Goal: Find specific page/section: Find specific page/section

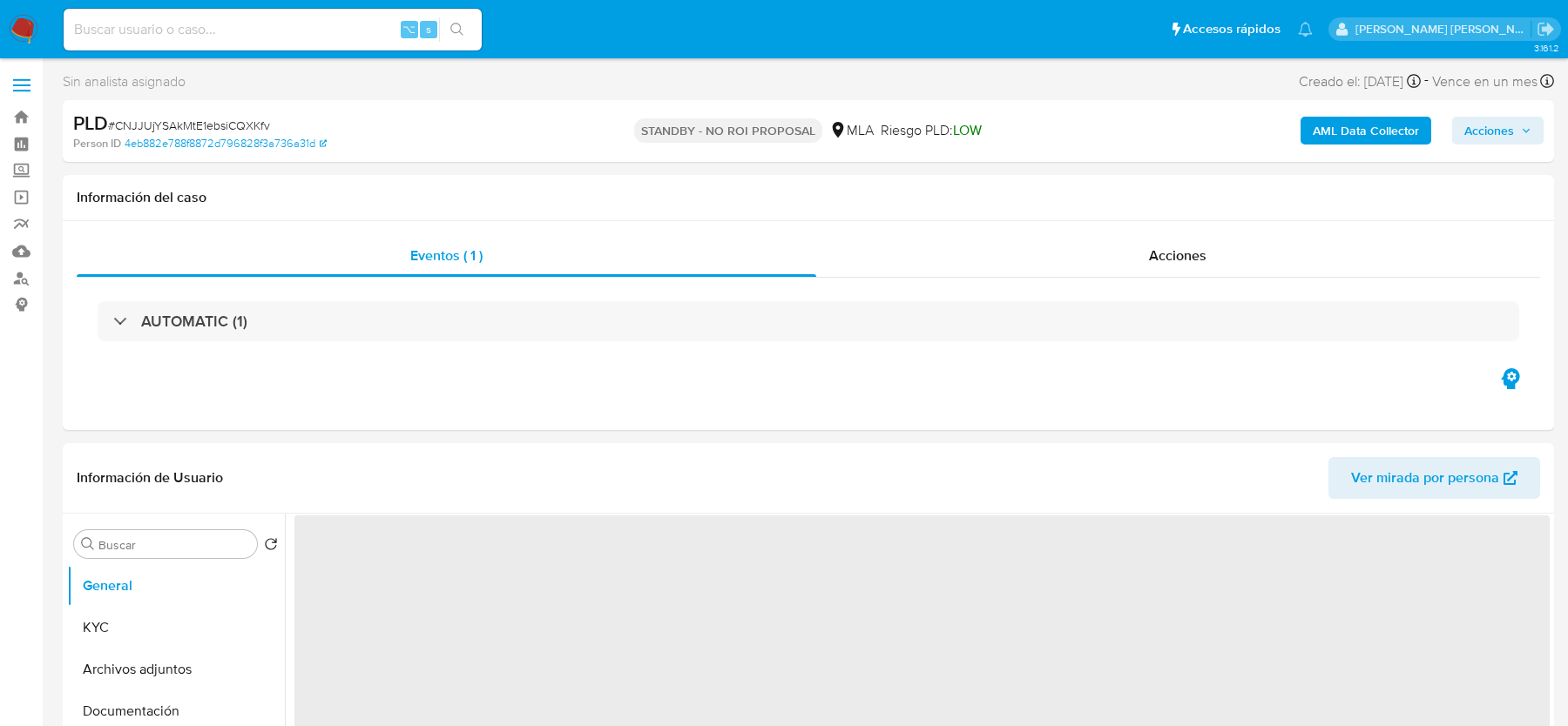
select select "10"
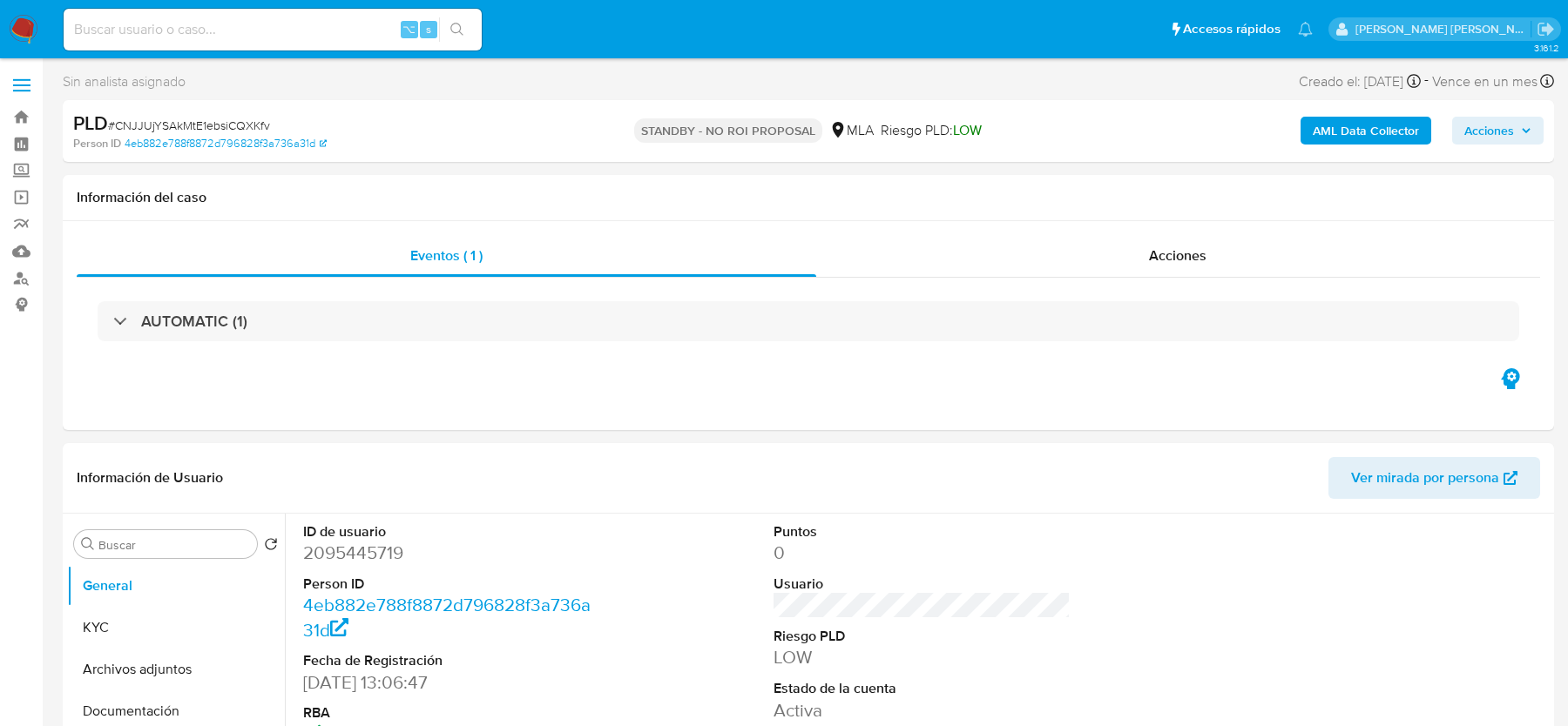
click at [23, 25] on img at bounding box center [23, 29] width 30 height 30
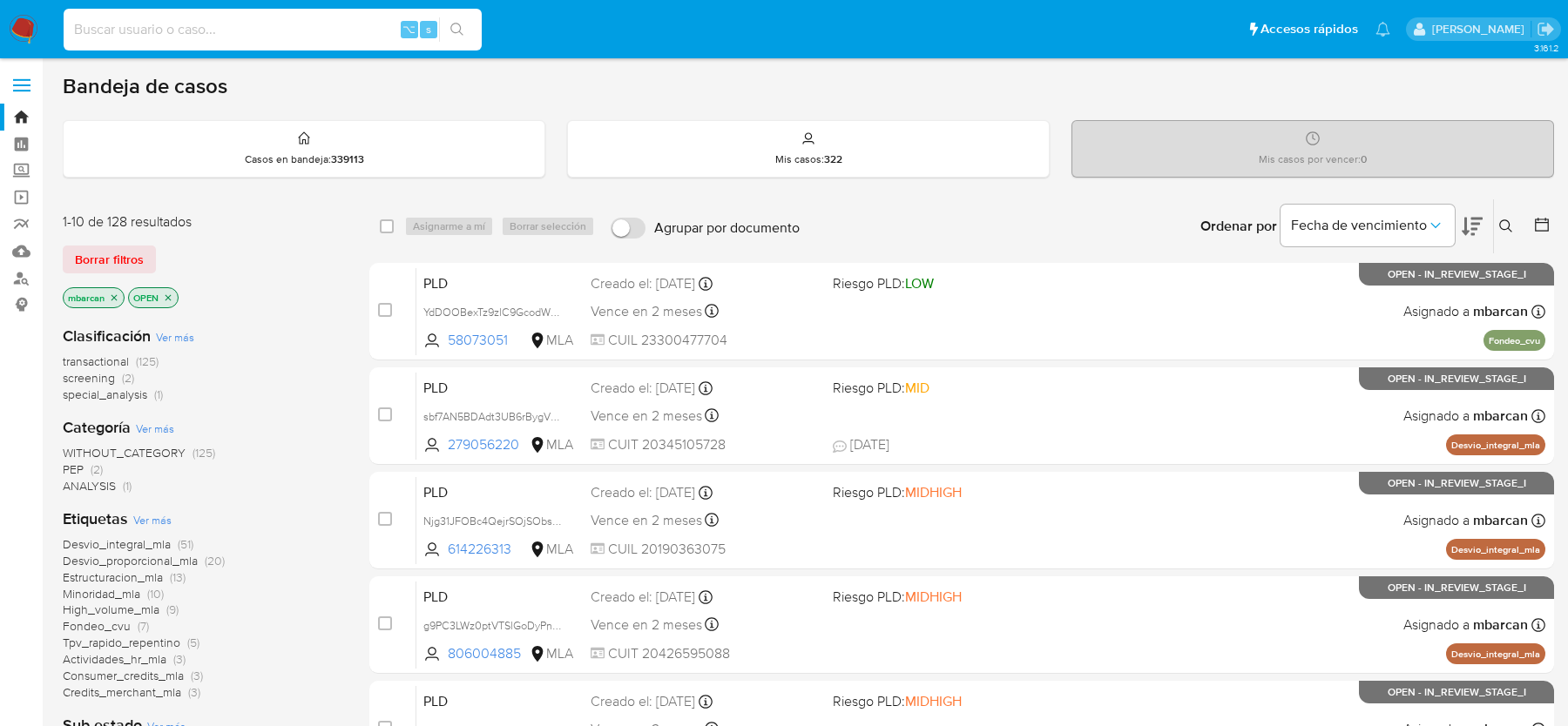
click at [227, 24] on input at bounding box center [273, 29] width 418 height 22
paste input "RPuPTuZl6YyZaIgKzm5VSbi8"
type input "RPuPTuZl6YyZaIgKzm5VSbi8"
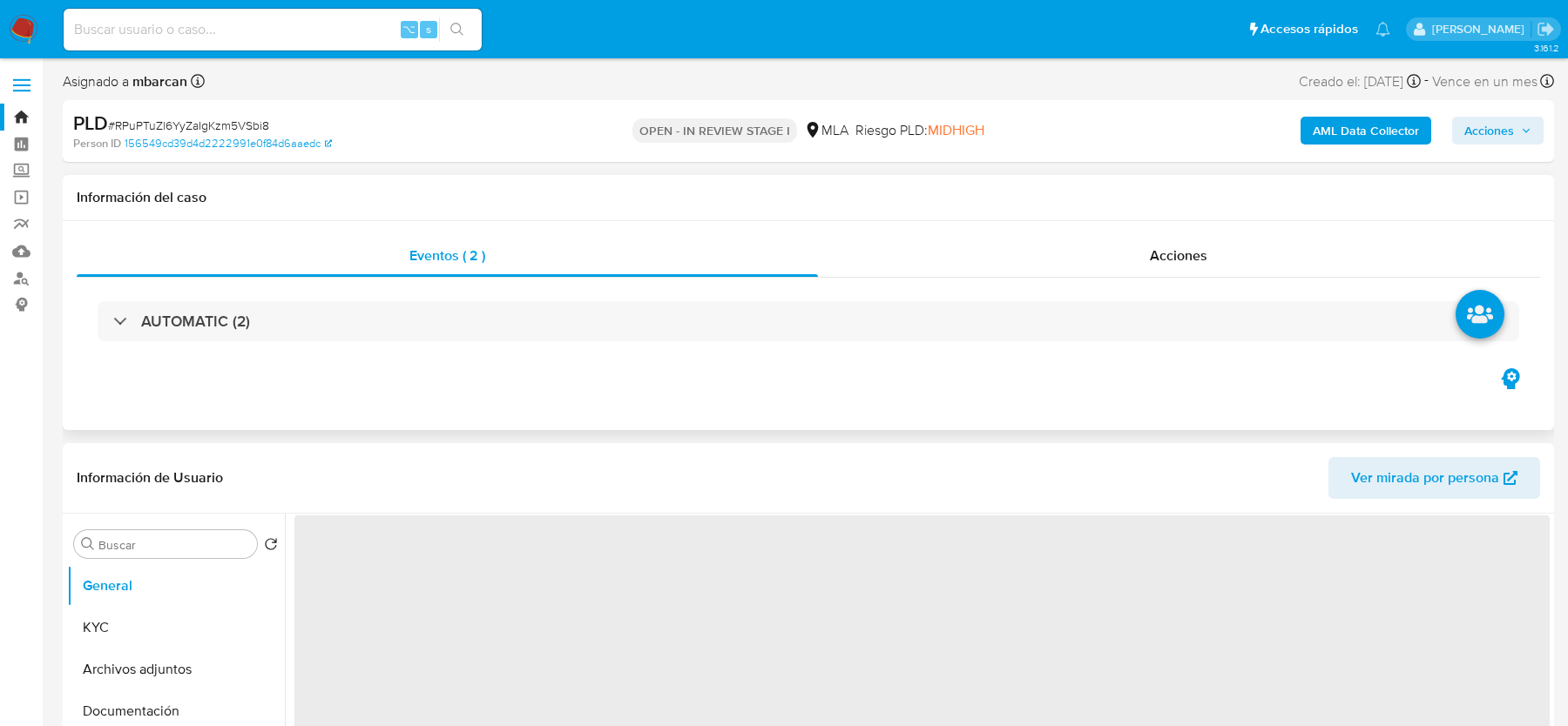
select select "10"
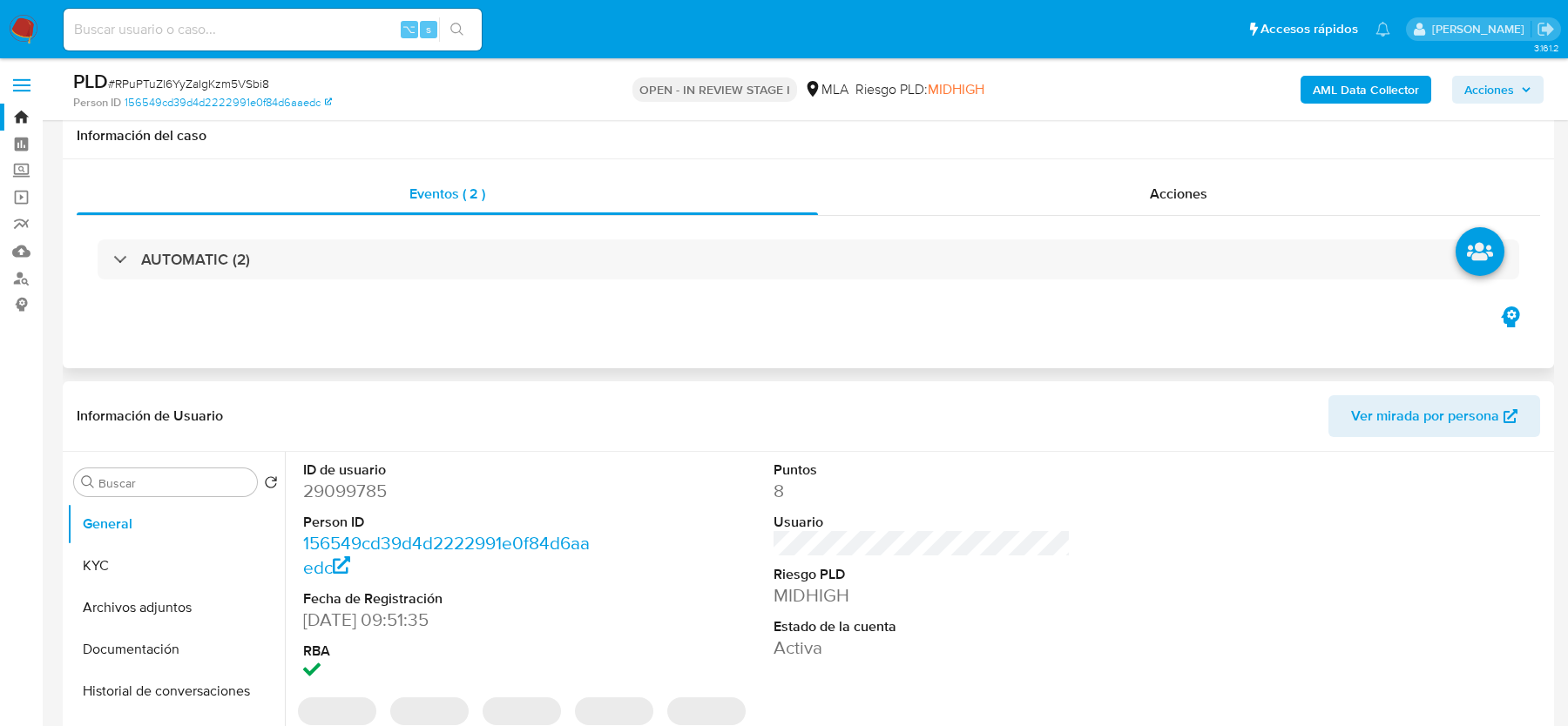
scroll to position [580, 0]
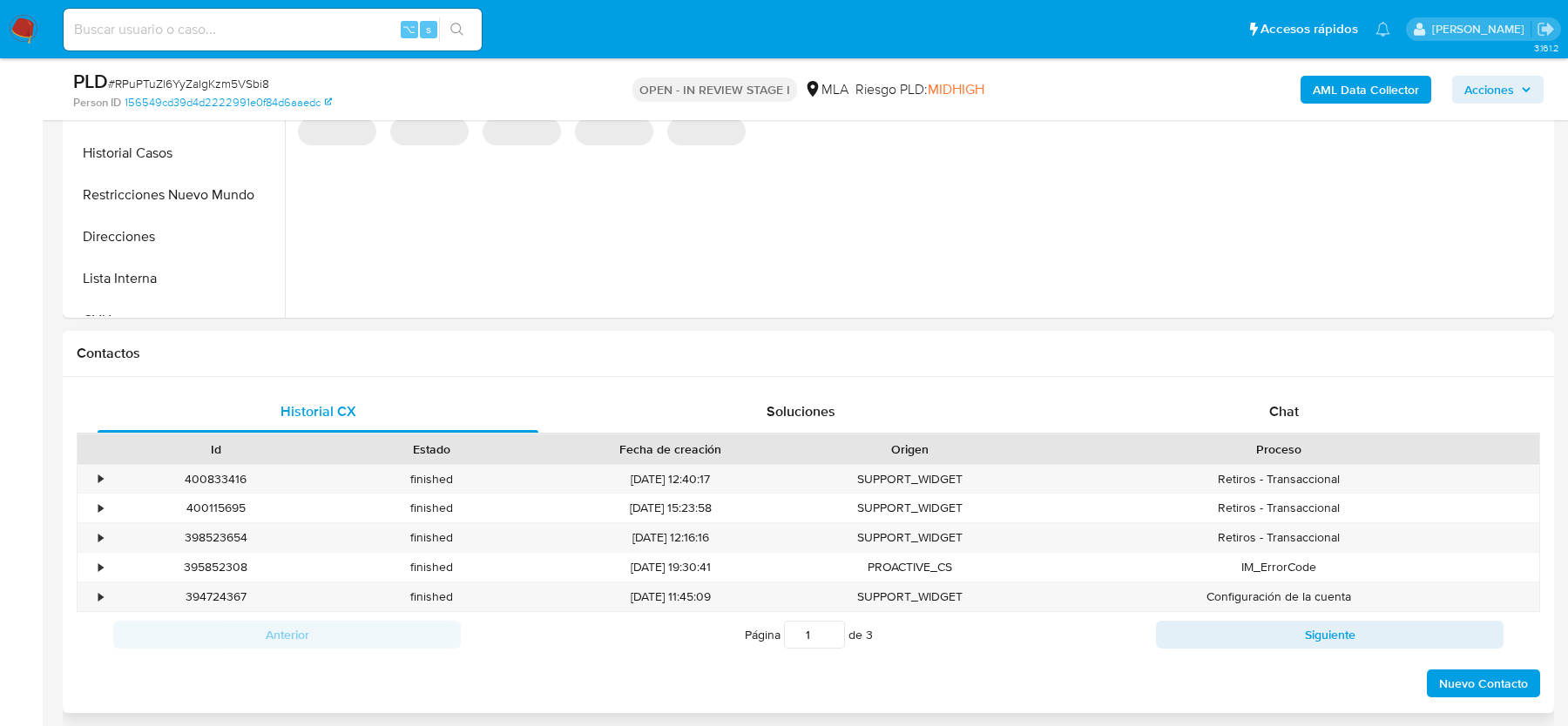
click at [1241, 435] on div "Proceso" at bounding box center [1278, 450] width 522 height 30
click at [1258, 408] on div "Chat" at bounding box center [1284, 412] width 441 height 42
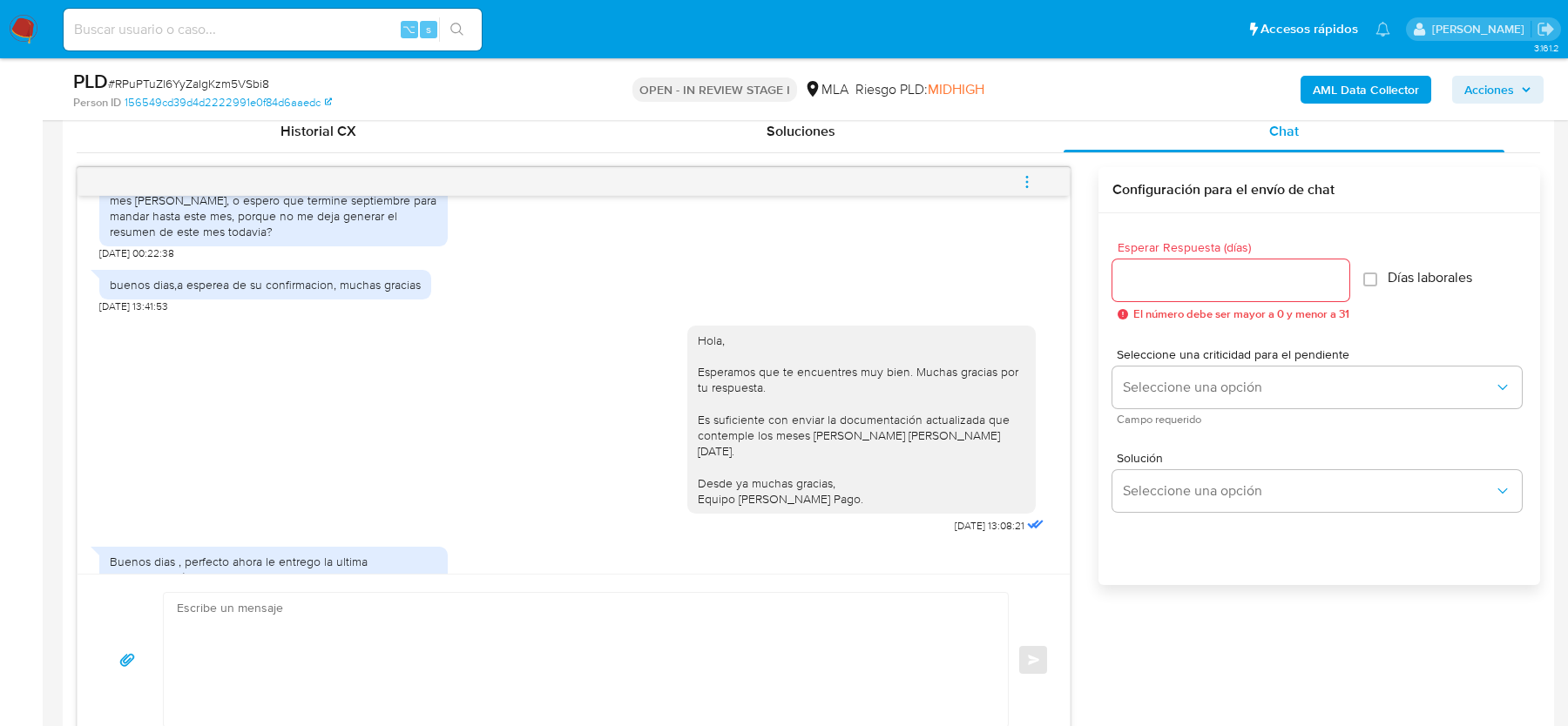
scroll to position [806, 0]
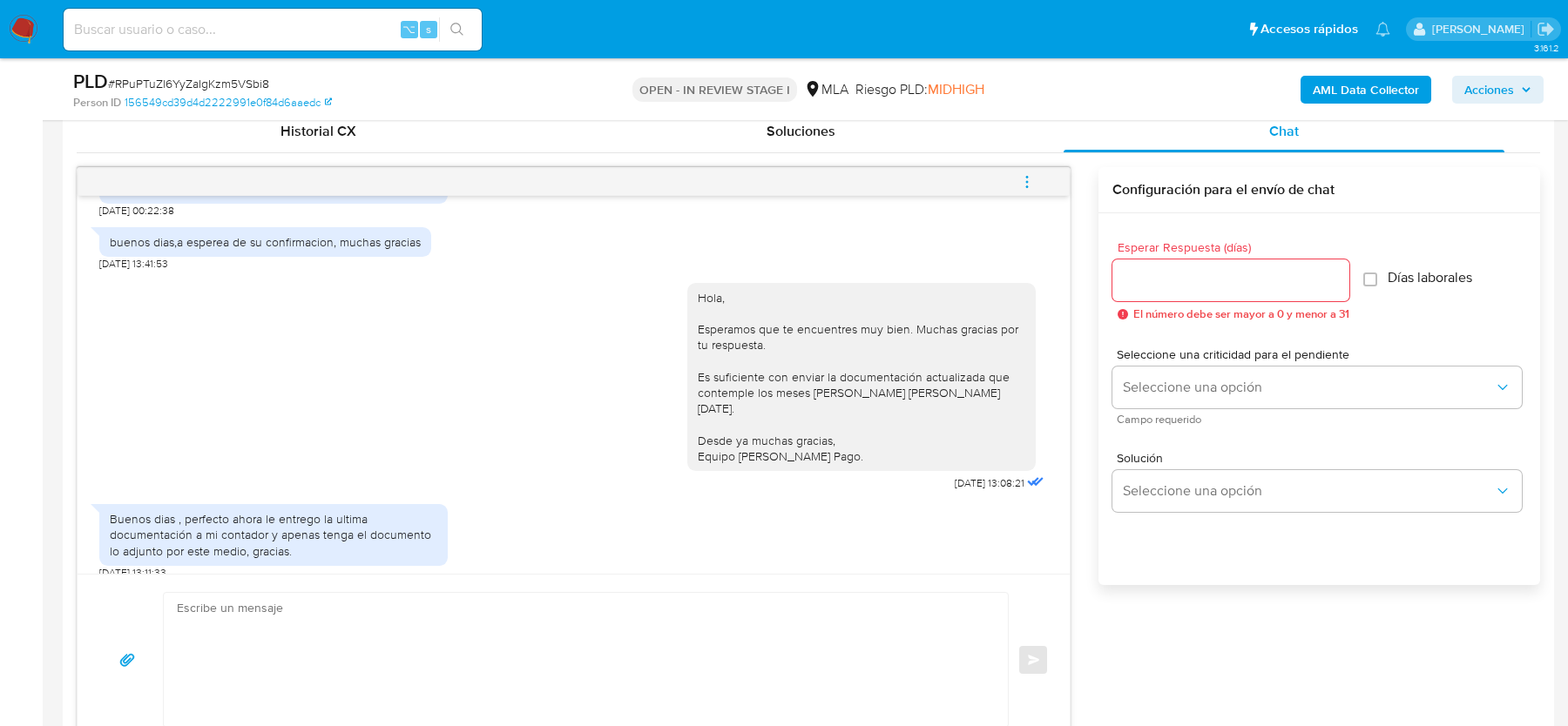
click at [230, 24] on input at bounding box center [273, 29] width 418 height 22
paste input "ZE2PxkZ1vev6Xox4iNwCt7Fi"
type input "ZE2PxkZ1vev6Xox4iNwCt7Fi"
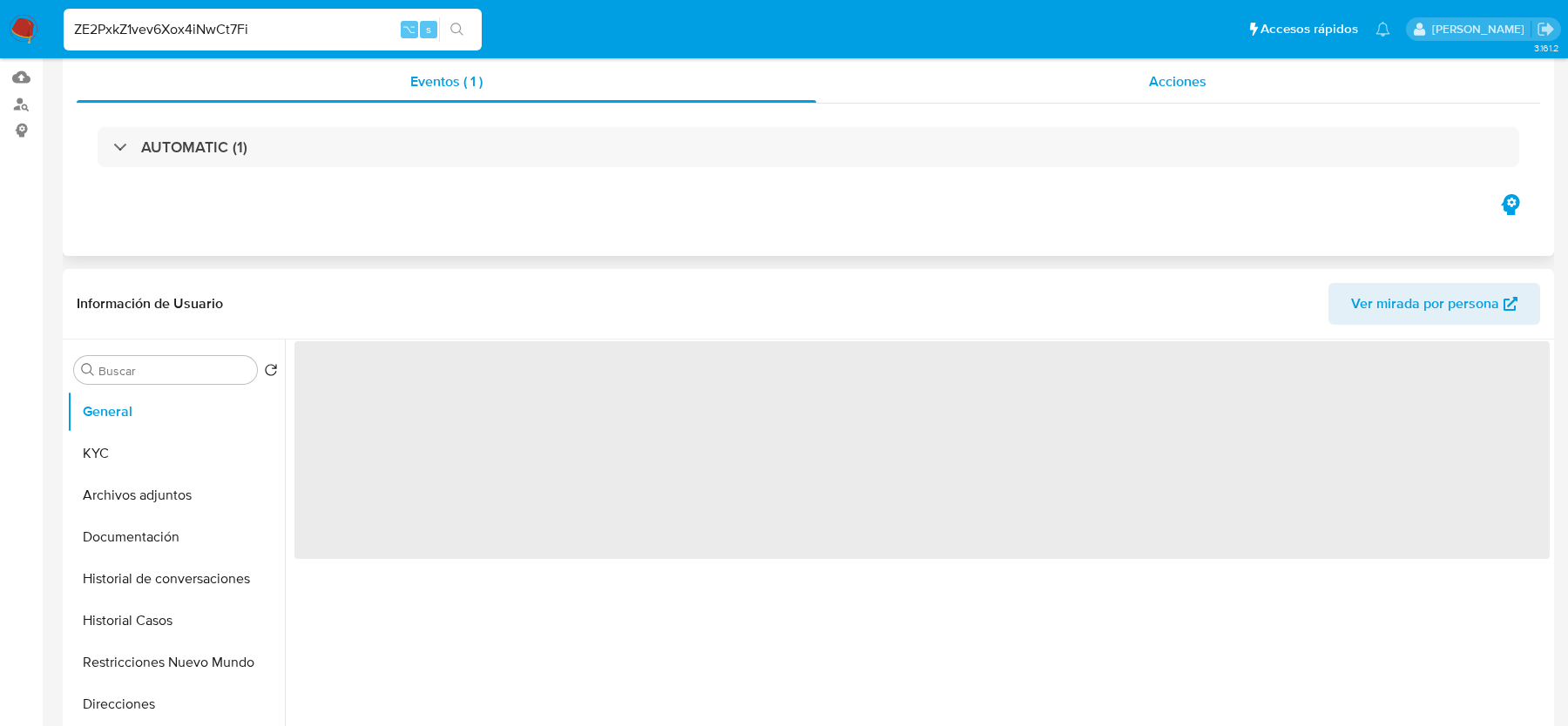
select select "10"
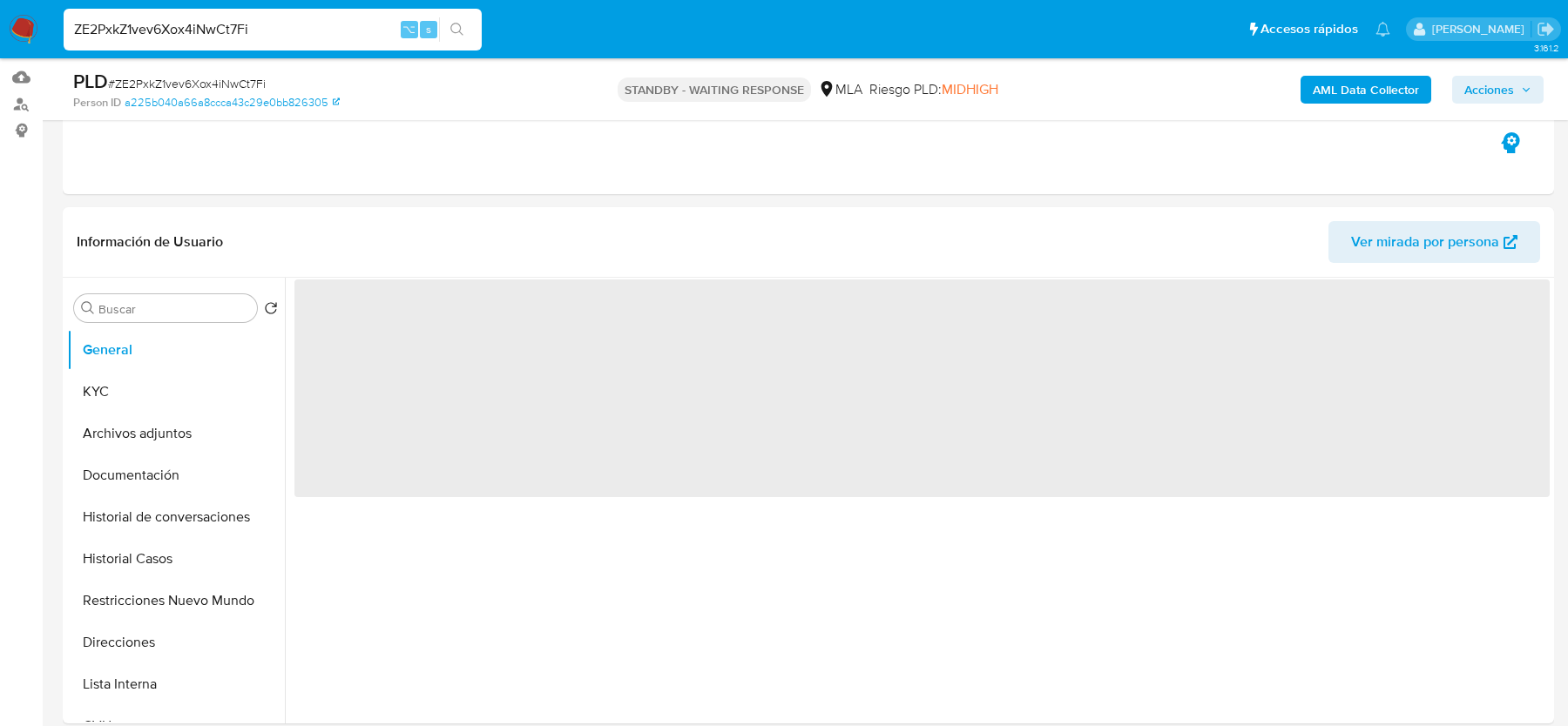
scroll to position [575, 0]
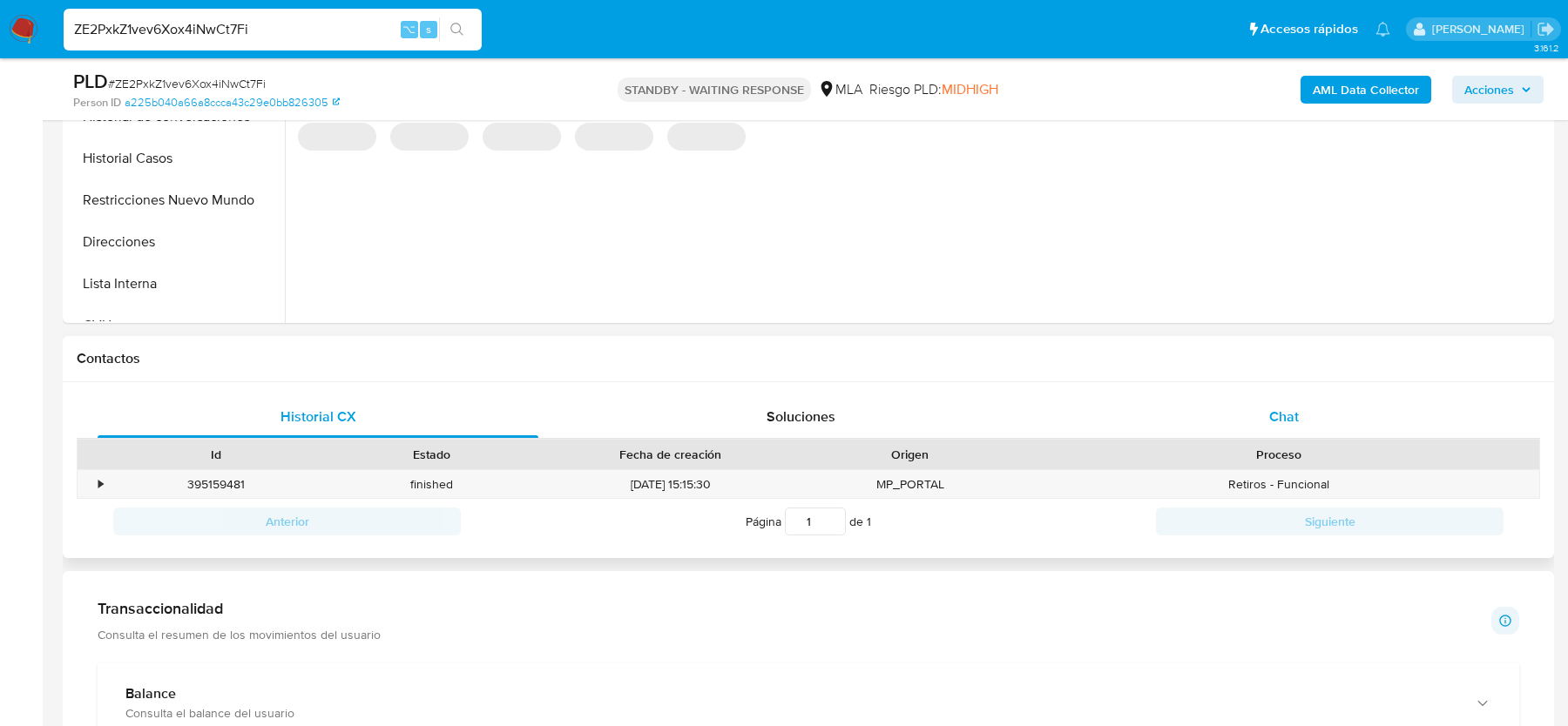
click at [1314, 418] on div "Chat" at bounding box center [1284, 417] width 441 height 42
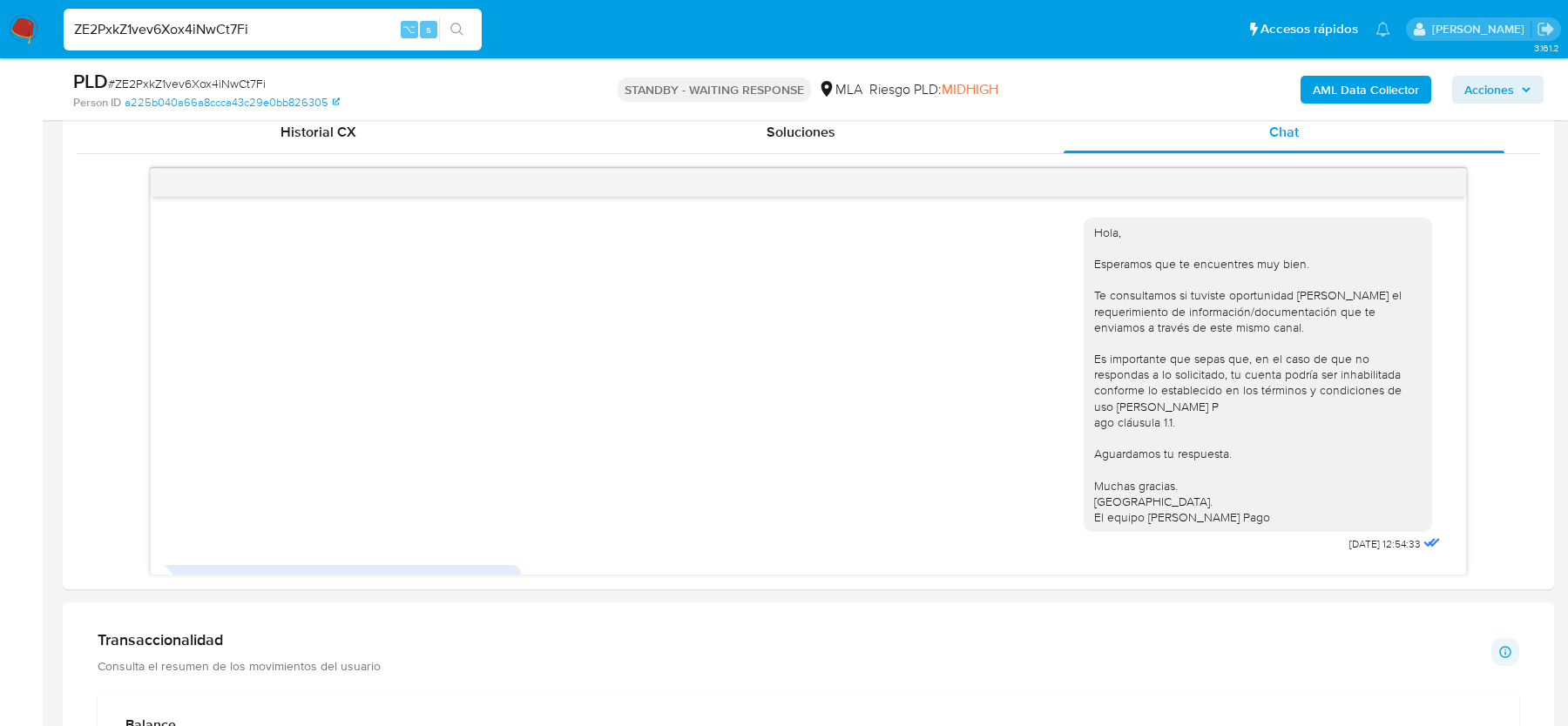
scroll to position [1736, 0]
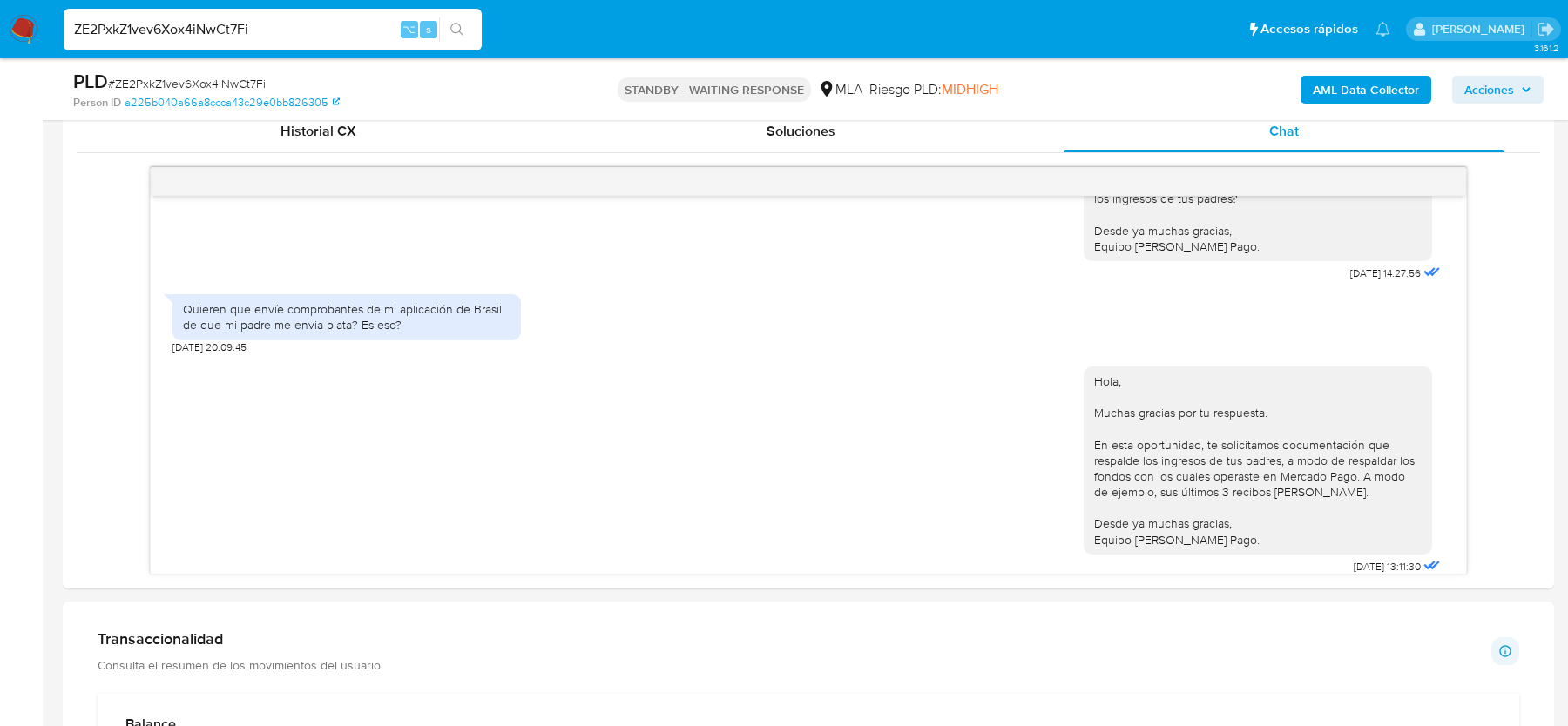
click at [276, 39] on input "ZE2PxkZ1vev6Xox4iNwCt7Fi" at bounding box center [273, 29] width 418 height 22
click at [275, 39] on input "ZE2PxkZ1vev6Xox4iNwCt7Fi" at bounding box center [273, 29] width 418 height 22
paste input "RVLkI5Jag5HRNY4Xpnilqpkl"
type input "RVLkI5Jag5HRNY4Xpnilqpkl"
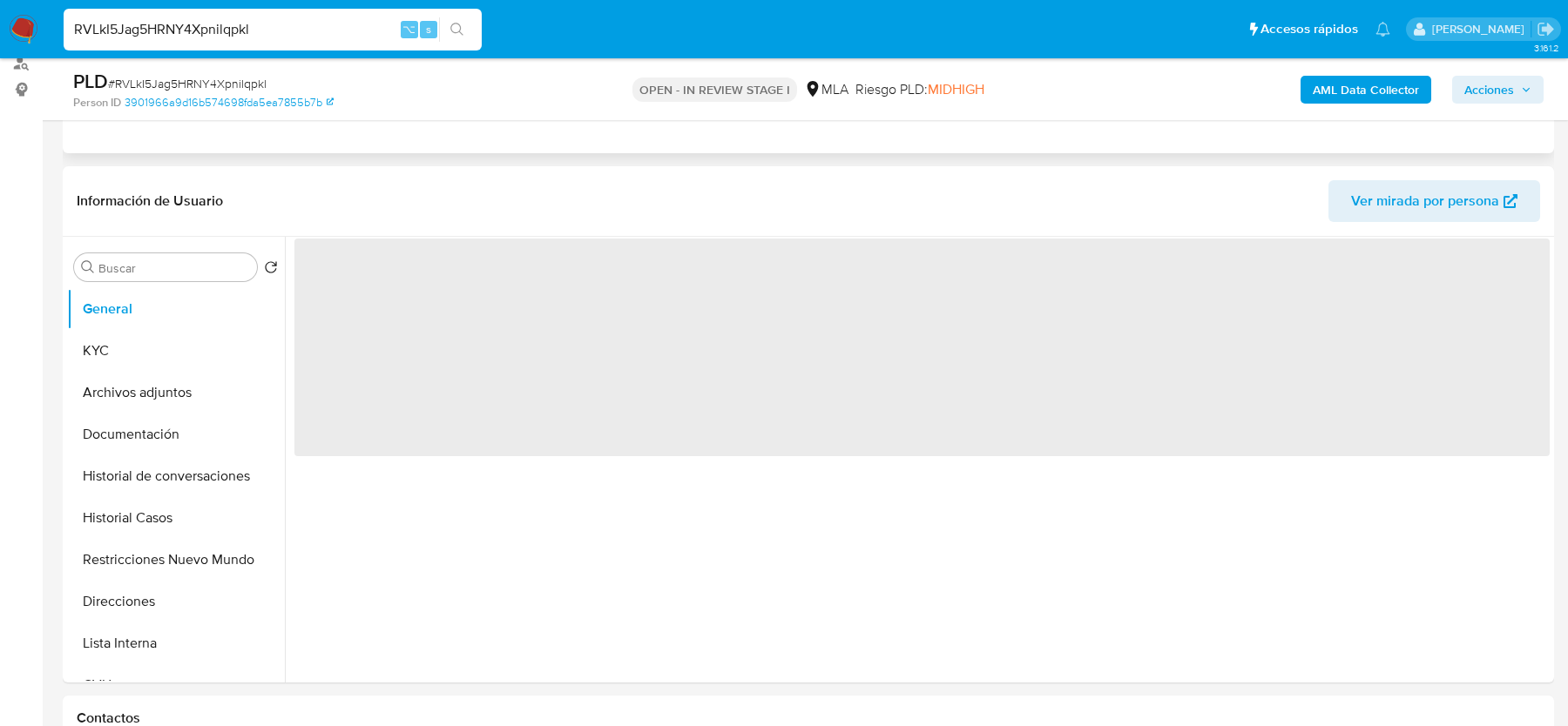
scroll to position [425, 0]
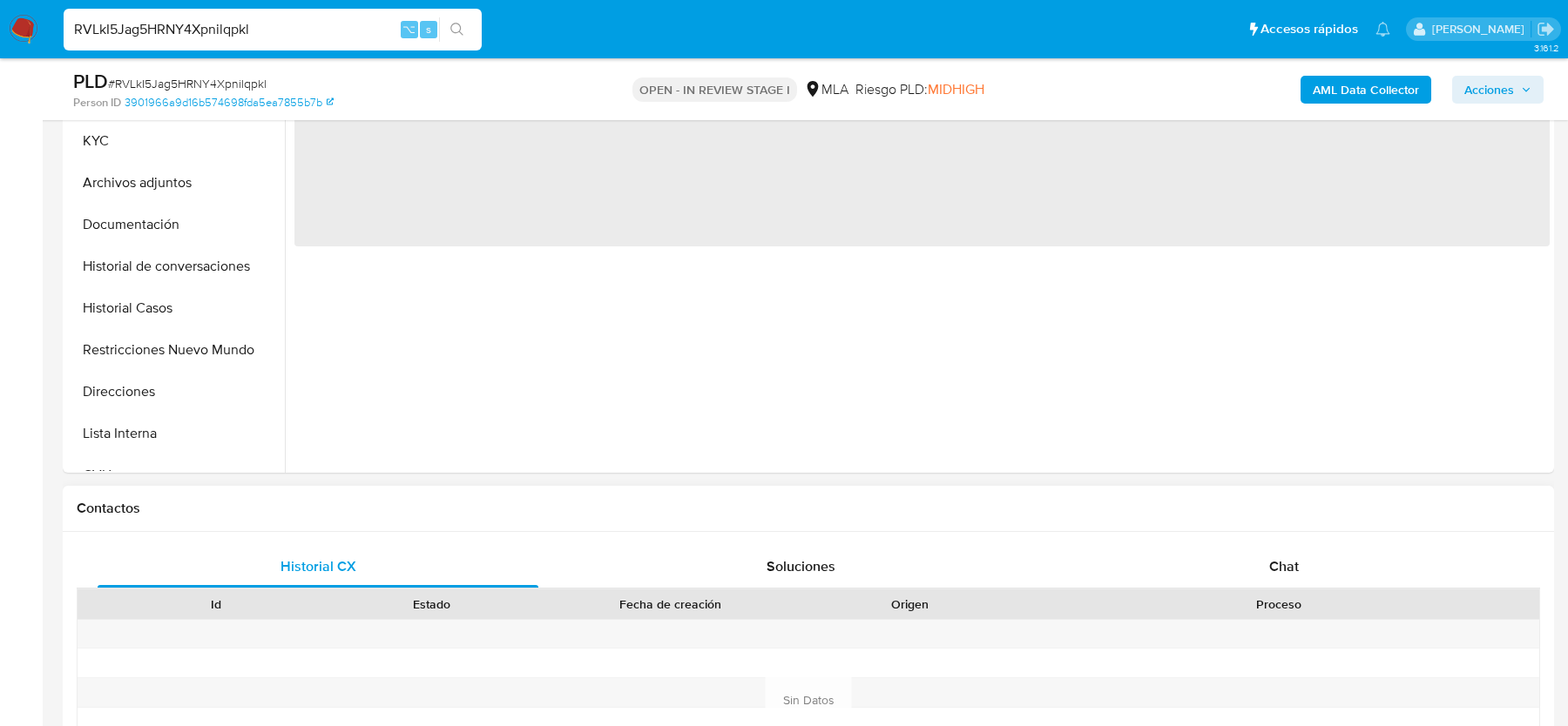
select select "10"
click at [1270, 604] on div "Proceso" at bounding box center [1278, 604] width 497 height 17
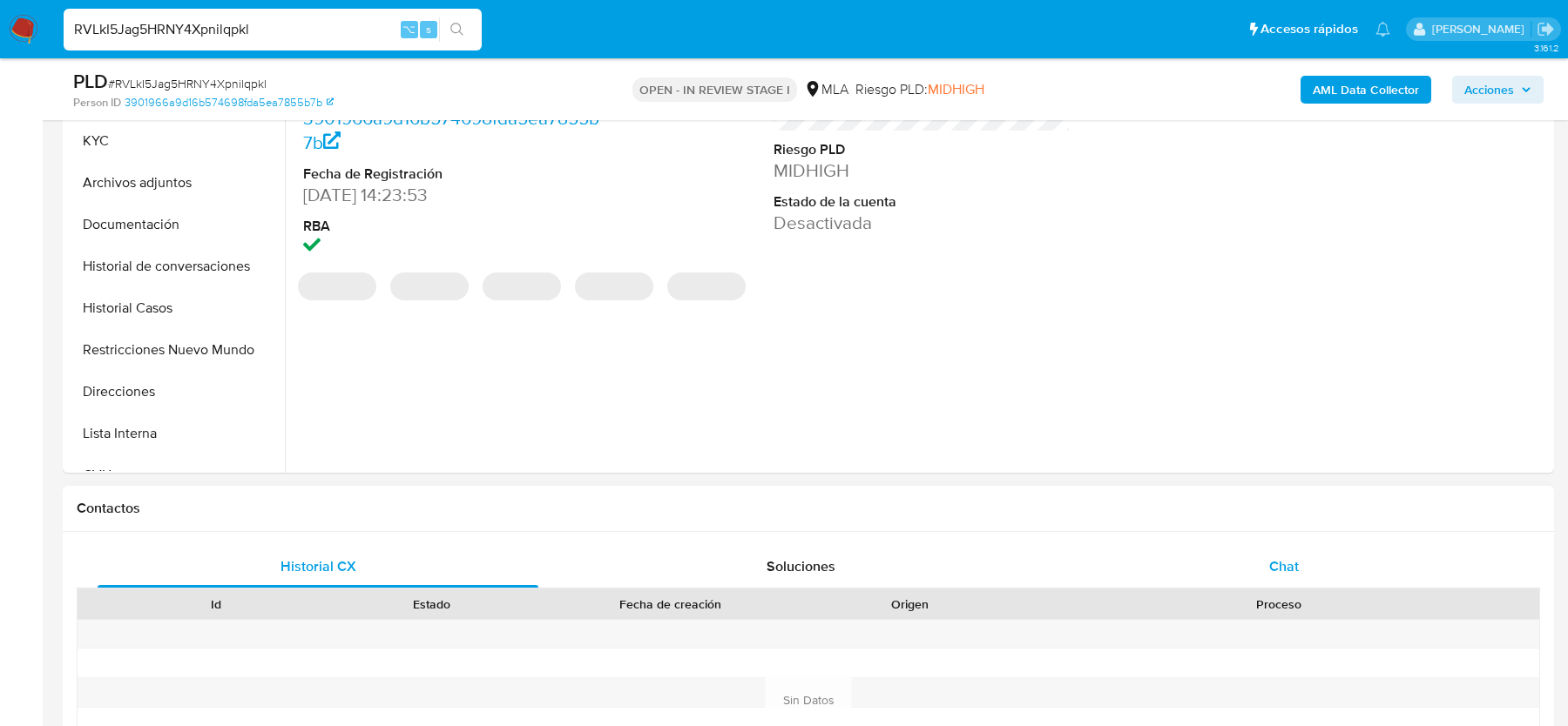
click at [1263, 553] on div "Chat" at bounding box center [1284, 566] width 441 height 42
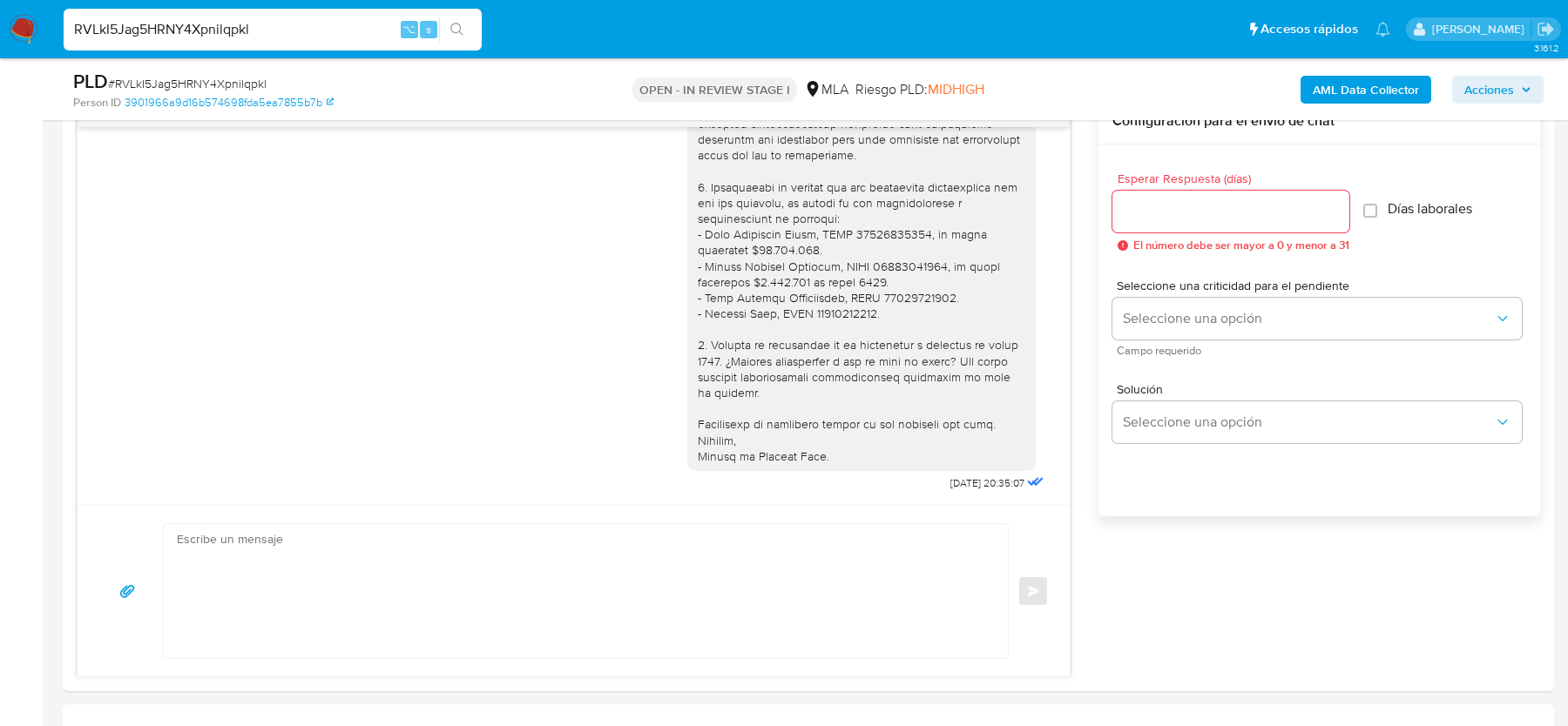
scroll to position [936, 0]
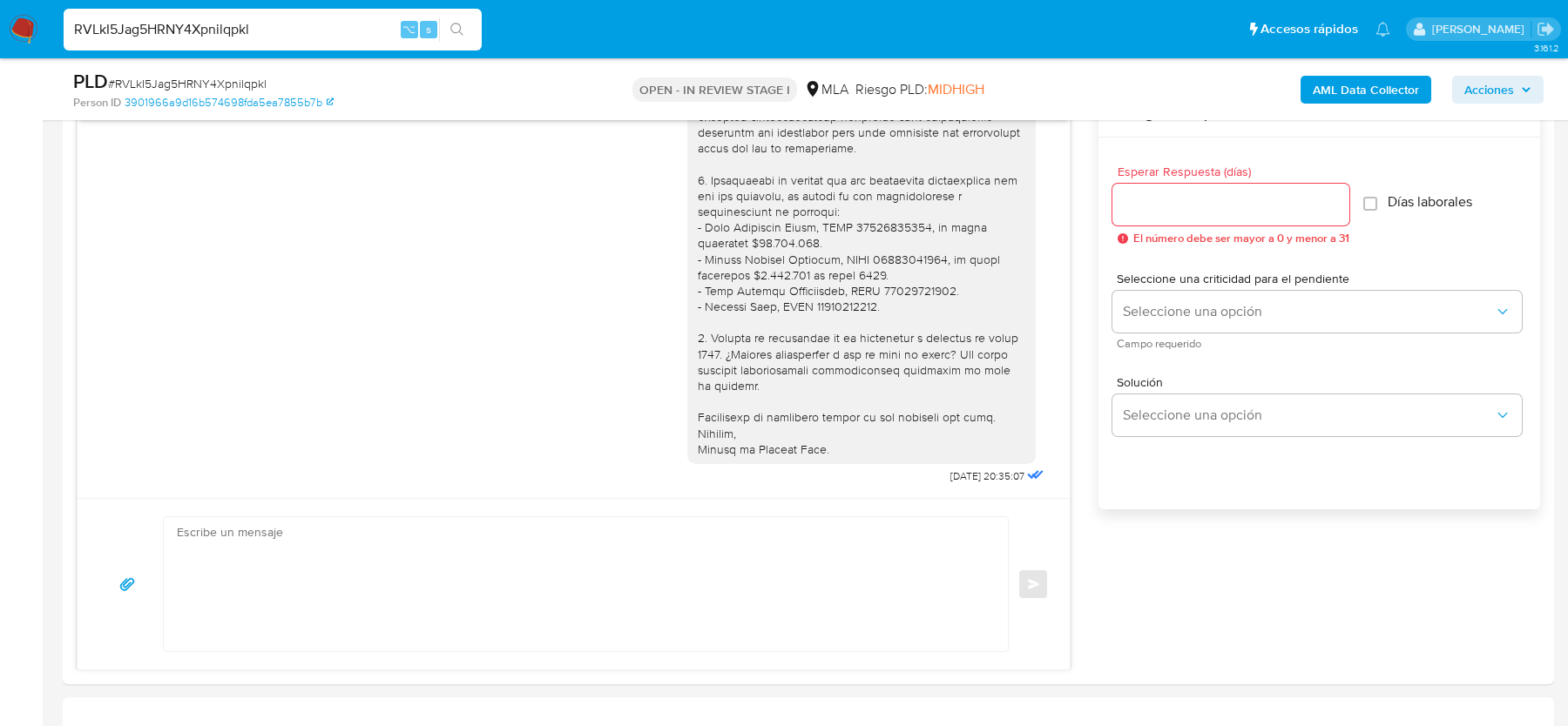
click at [181, 41] on div "RVLkI5Jag5HRNY4Xpnilqpkl ⌥ s" at bounding box center [273, 29] width 418 height 42
click at [181, 29] on input "RVLkI5Jag5HRNY4Xpnilqpkl" at bounding box center [273, 29] width 418 height 22
paste input "3S2g3E1jsiQEQtgCuU4tfjH3"
type input "3S2g3E1jsiQEQtgCuU4tfjH3"
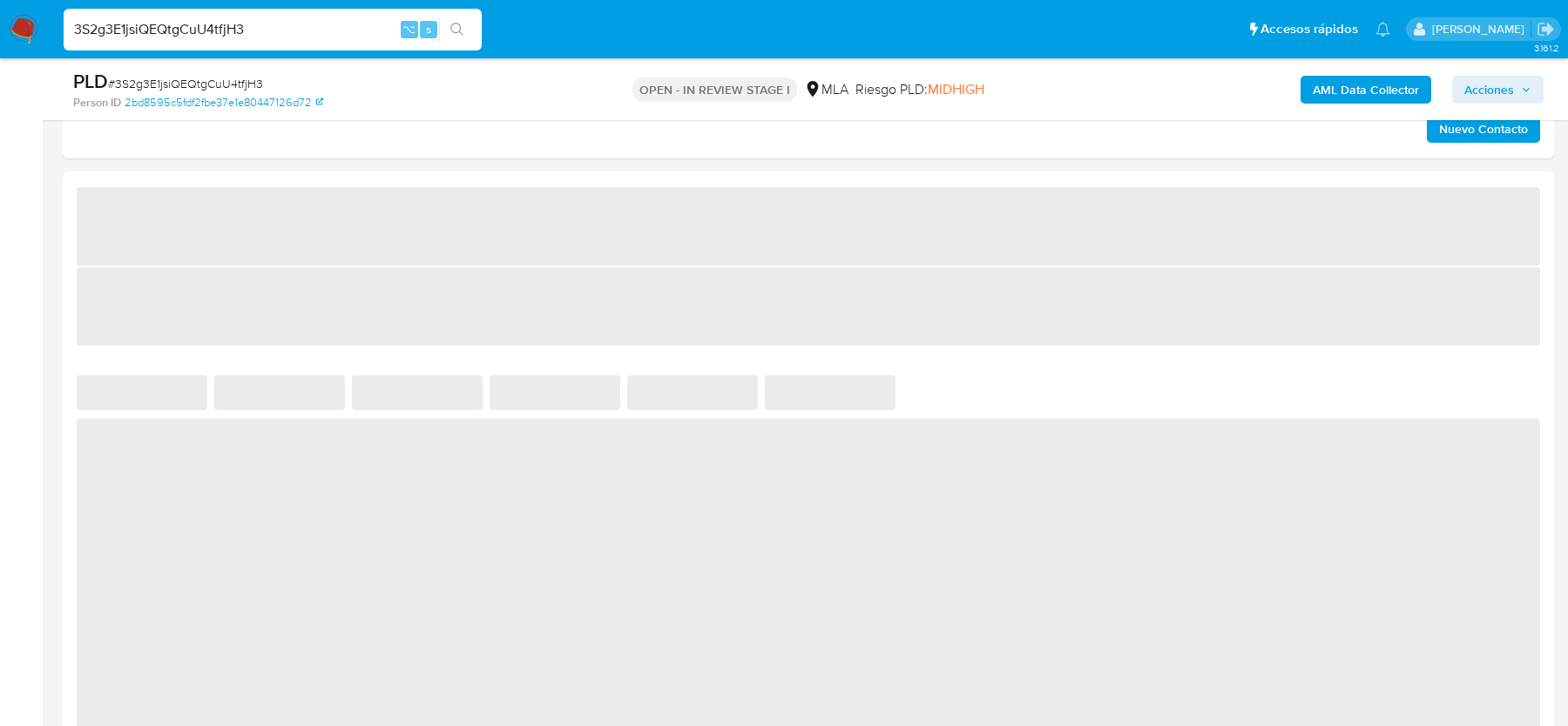
select select "10"
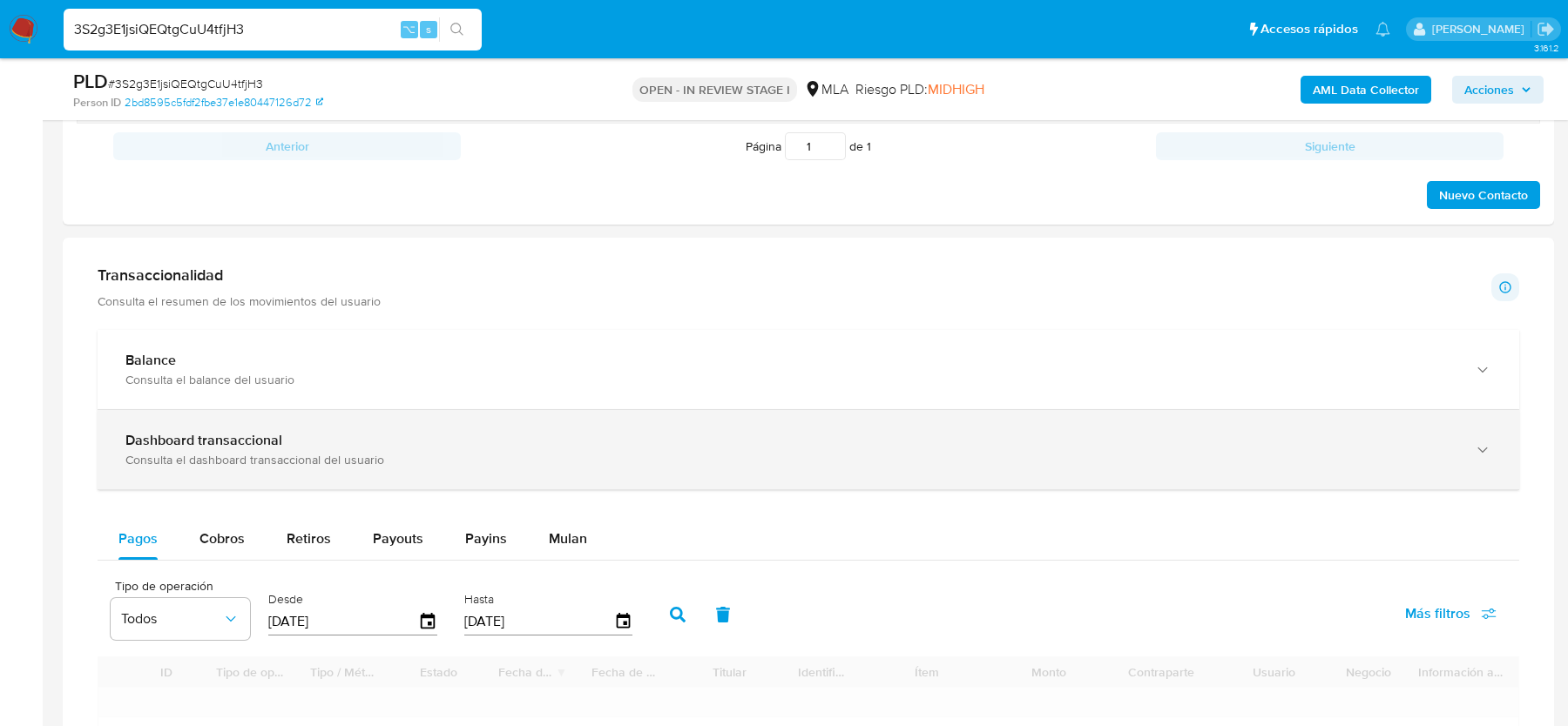
scroll to position [730, 0]
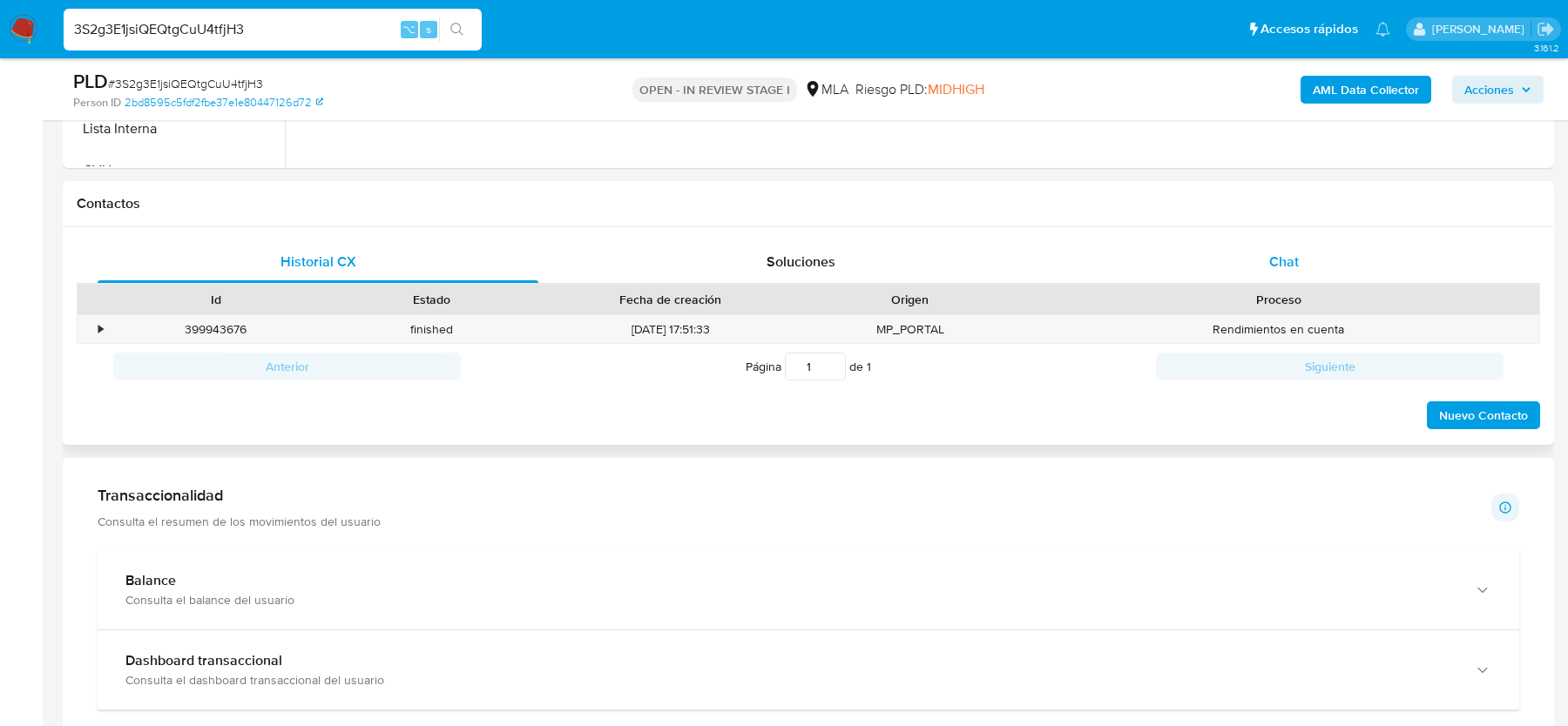
click at [1296, 268] on span "Chat" at bounding box center [1284, 261] width 30 height 20
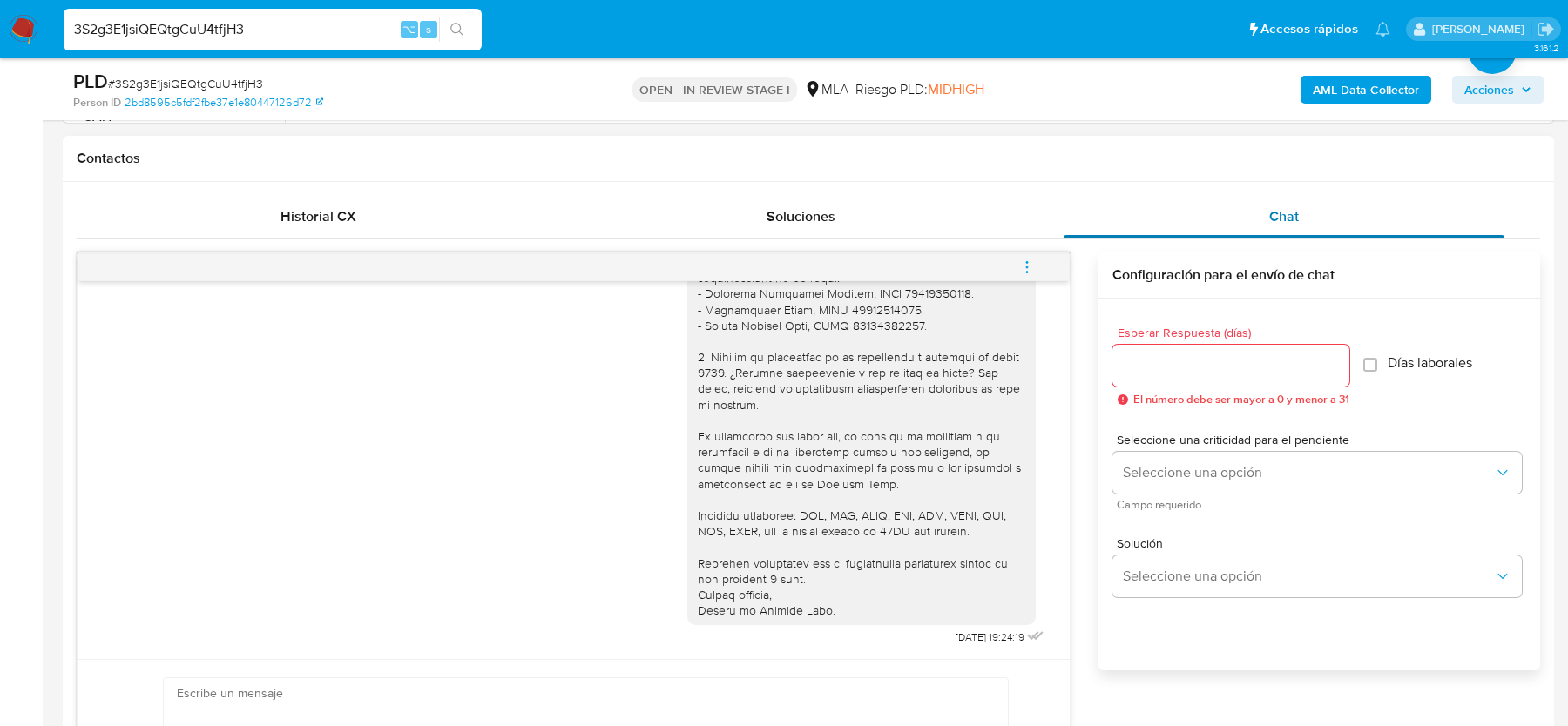
scroll to position [807, 0]
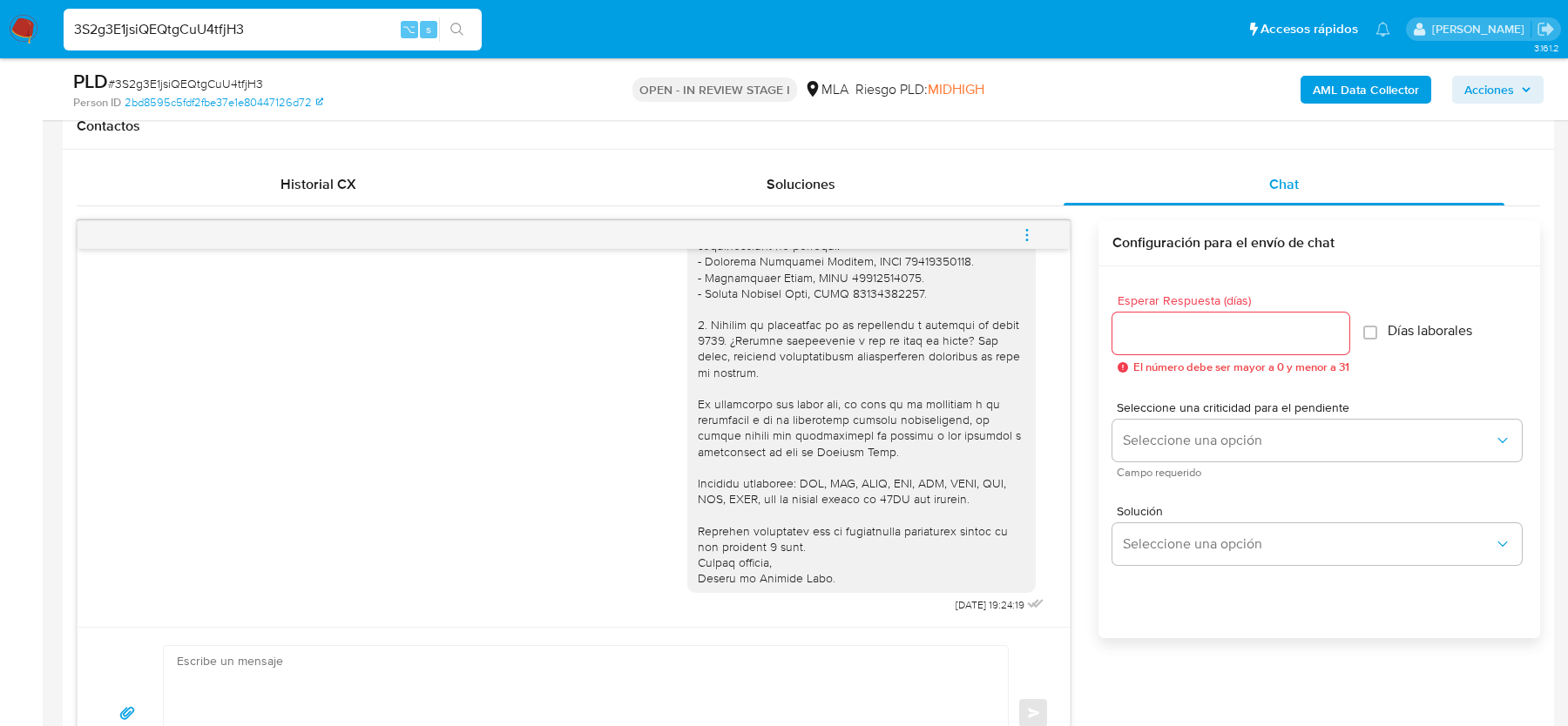
click at [209, 37] on input "3S2g3E1jsiQEQtgCuU4tfjH3" at bounding box center [273, 29] width 418 height 22
paste input "zfbUG4yvjjbbhkSUA37zSwzF"
type input "zfbUG4yvjjbbhkSUA37zSwzF"
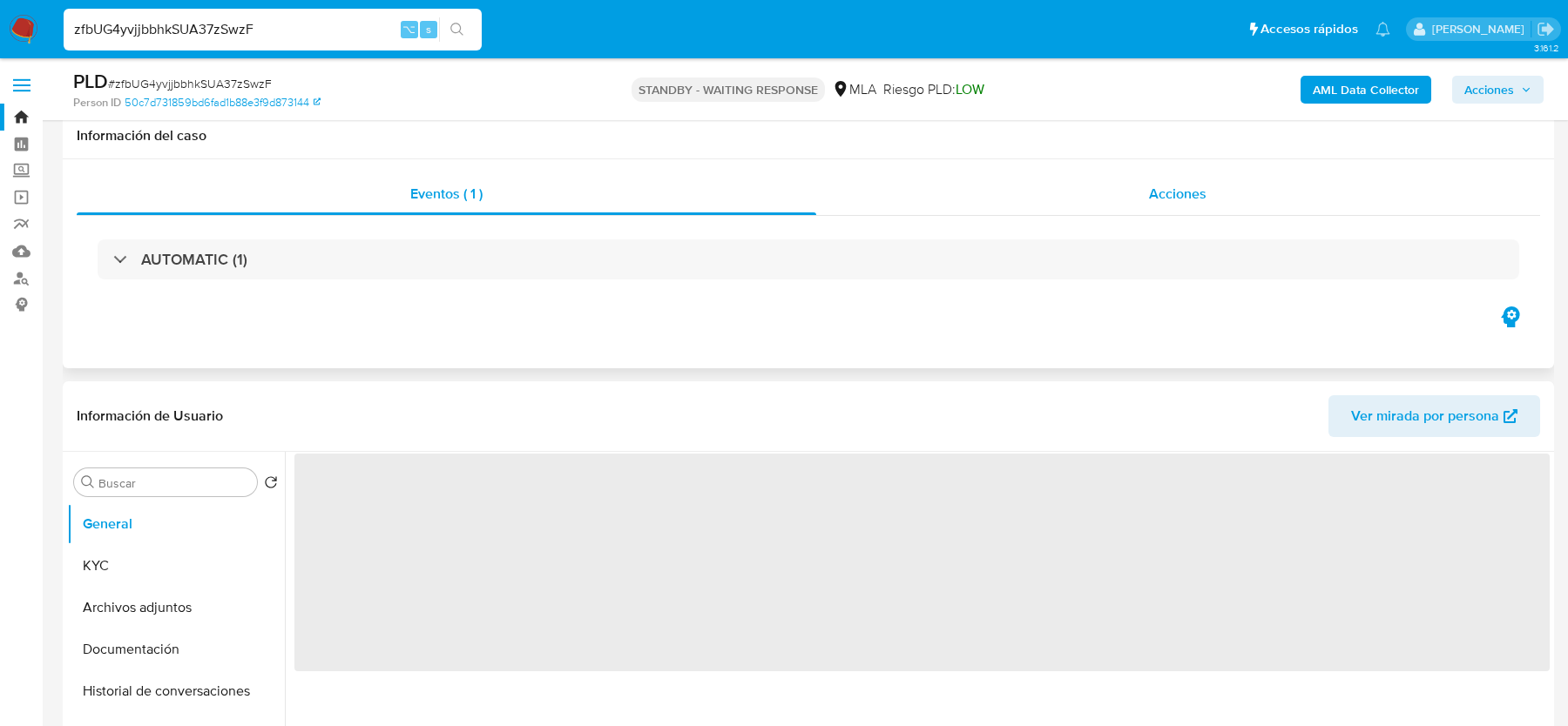
scroll to position [833, 0]
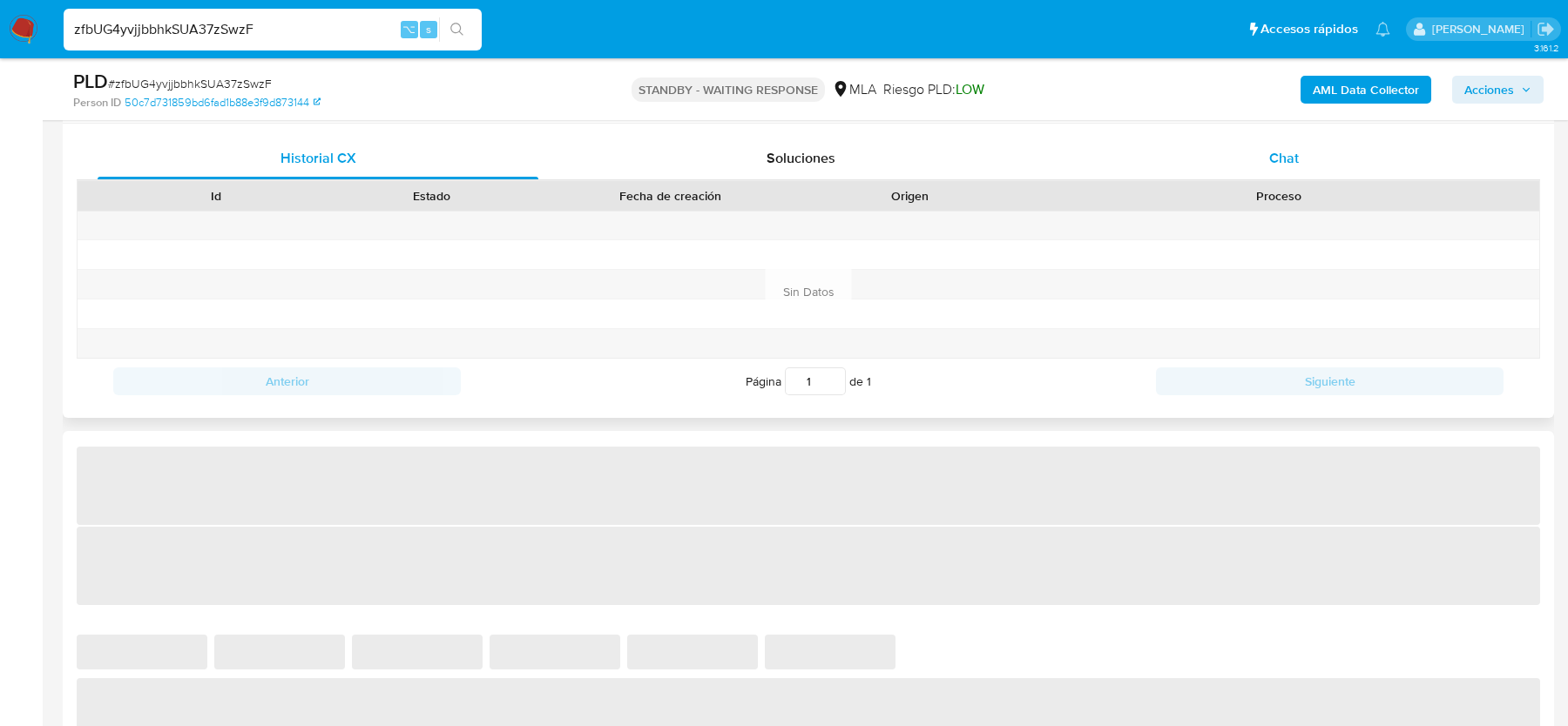
select select "10"
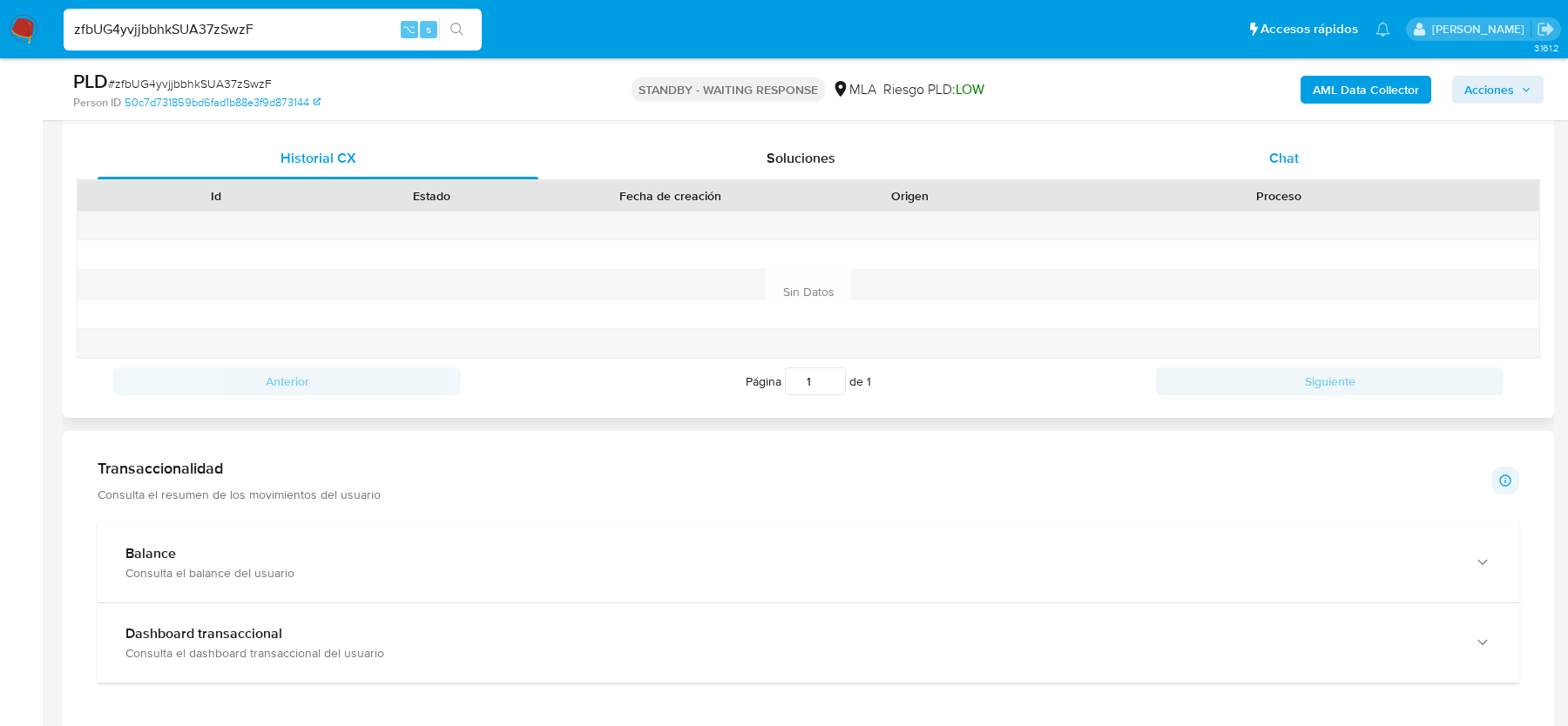
click at [1280, 169] on div "Chat" at bounding box center [1284, 158] width 441 height 42
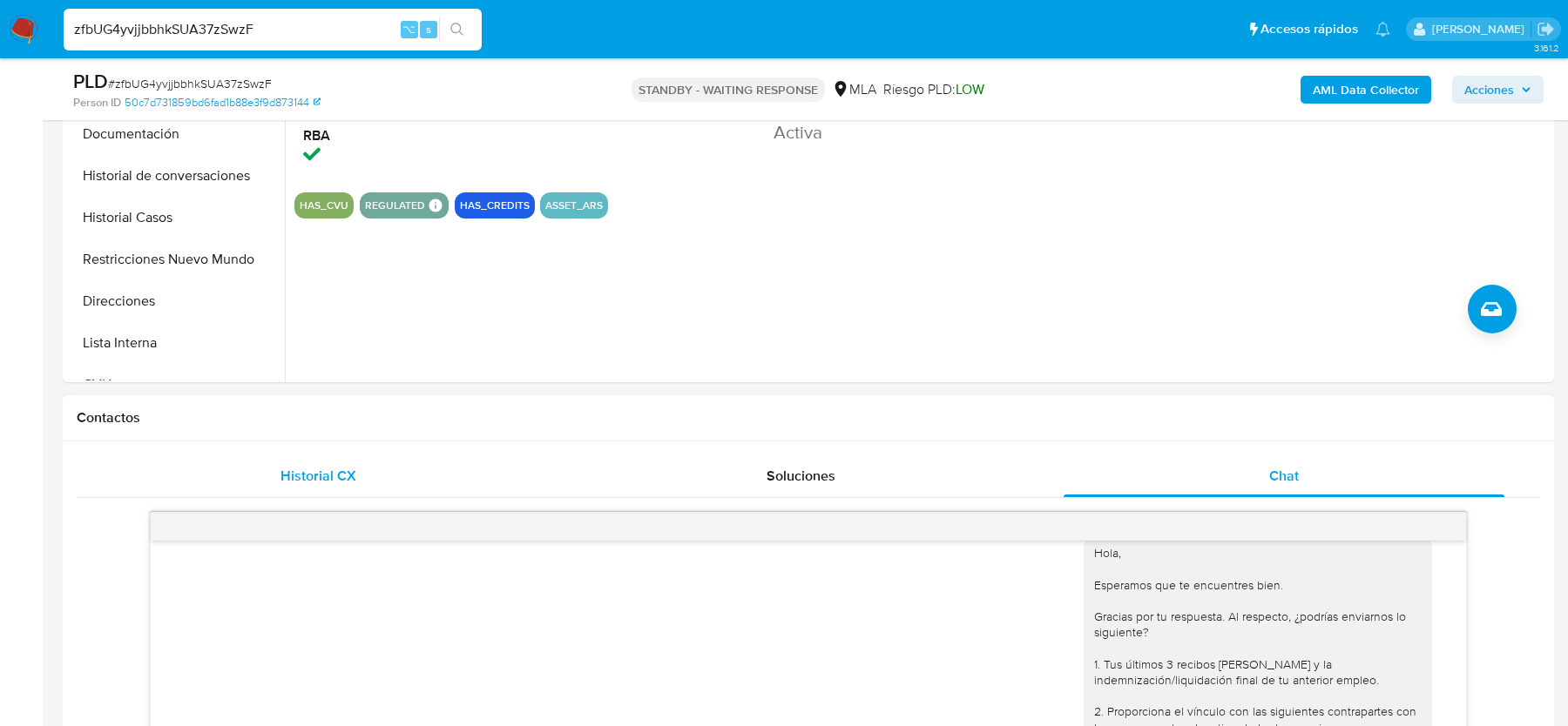
scroll to position [470, 0]
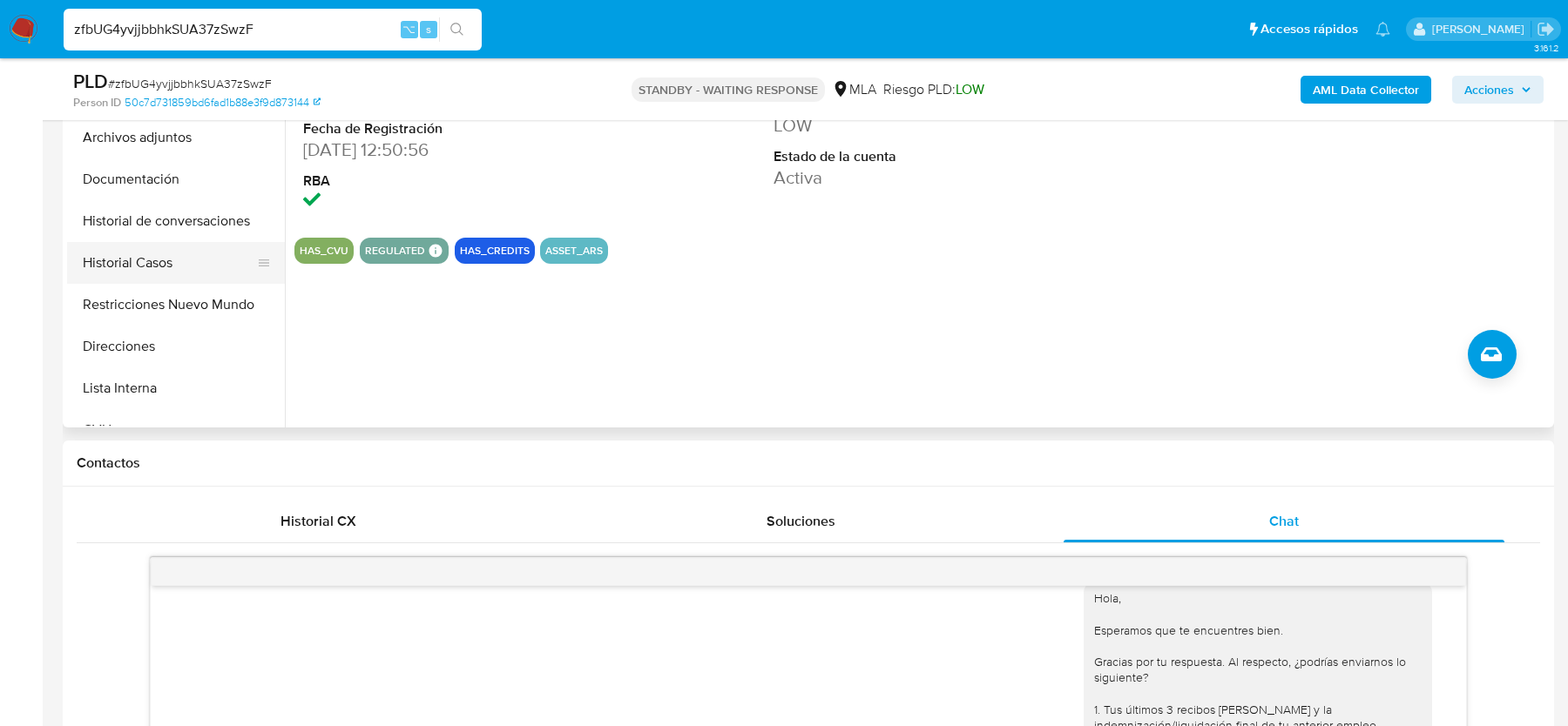
click at [153, 254] on button "Historial Casos" at bounding box center [168, 262] width 204 height 42
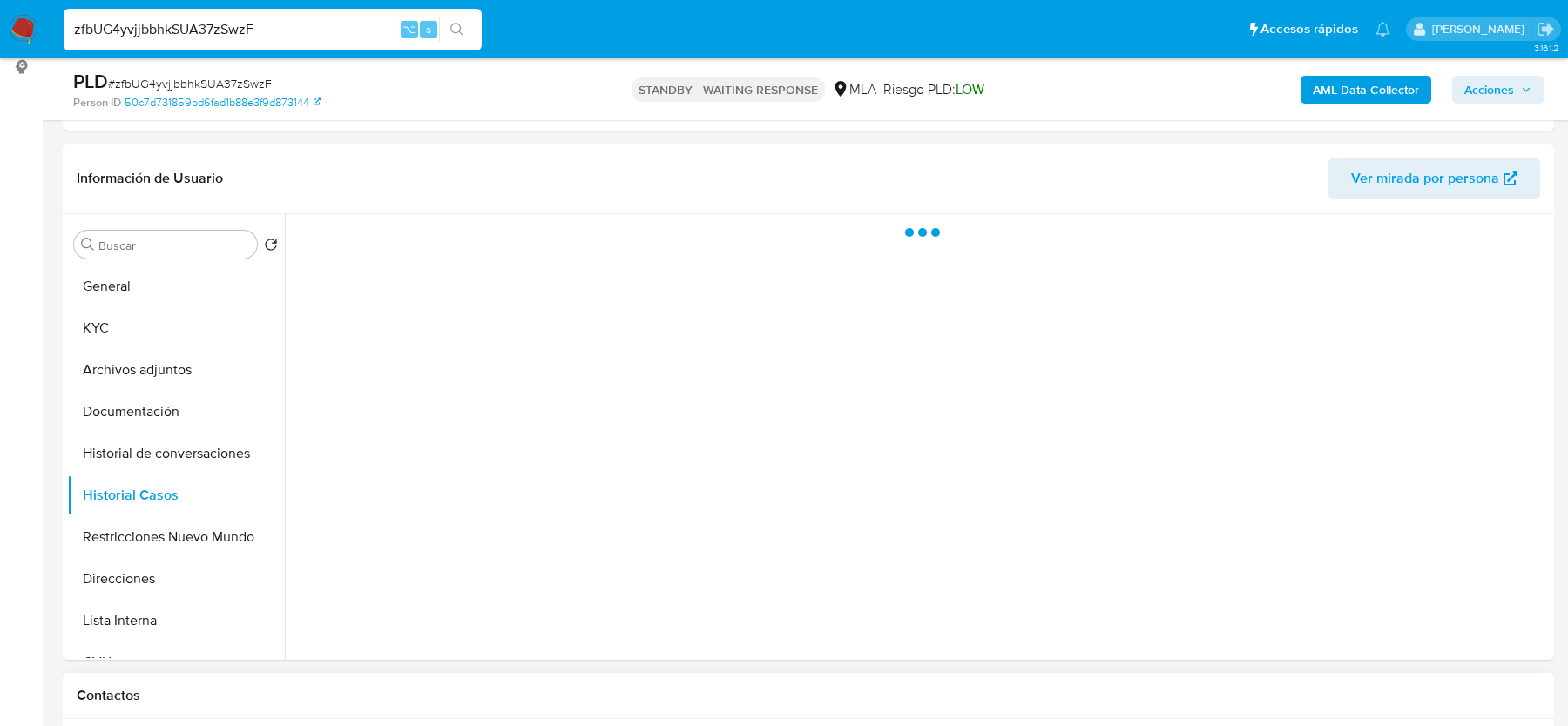
scroll to position [224, 0]
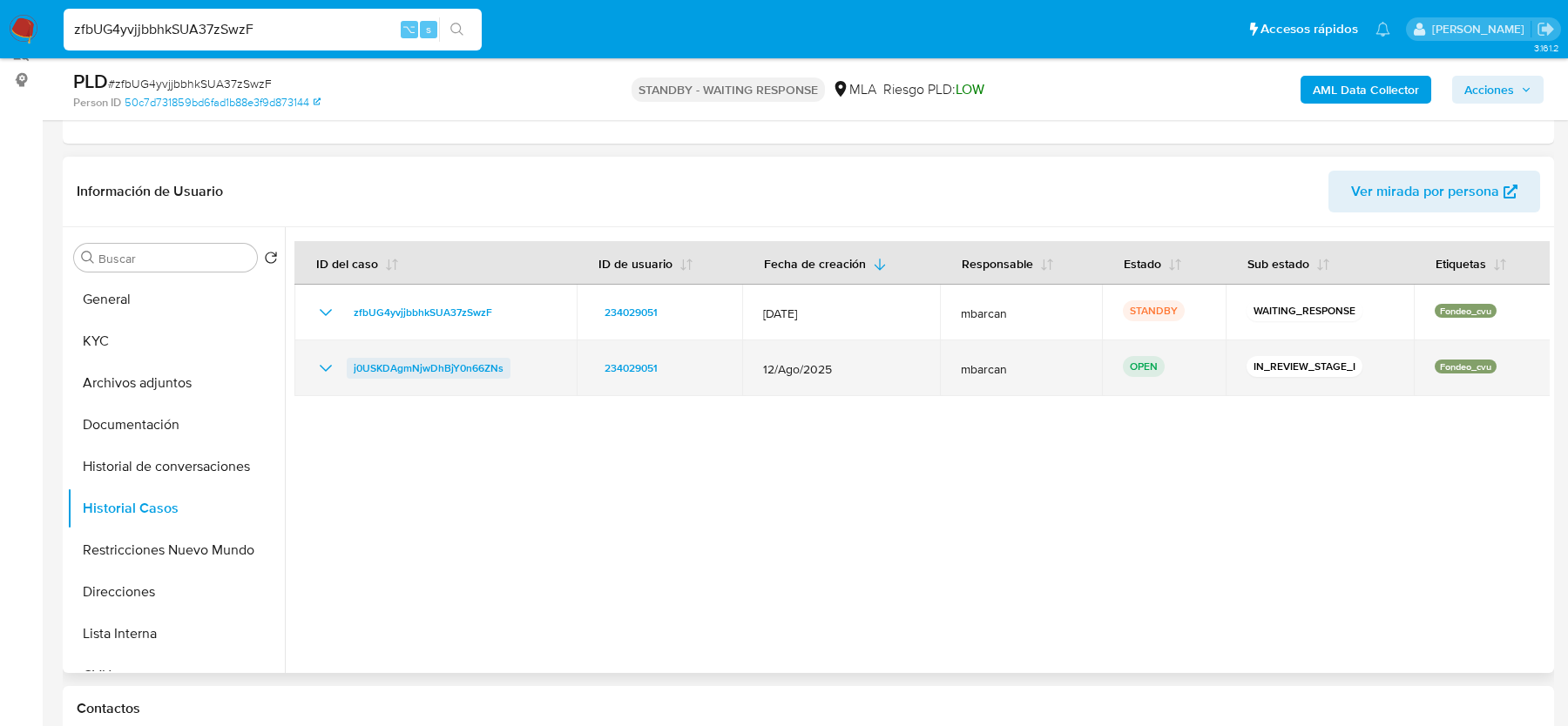
click at [386, 362] on span "j0USKDAgmNjwDhBjY0n66ZNs" at bounding box center [428, 368] width 150 height 21
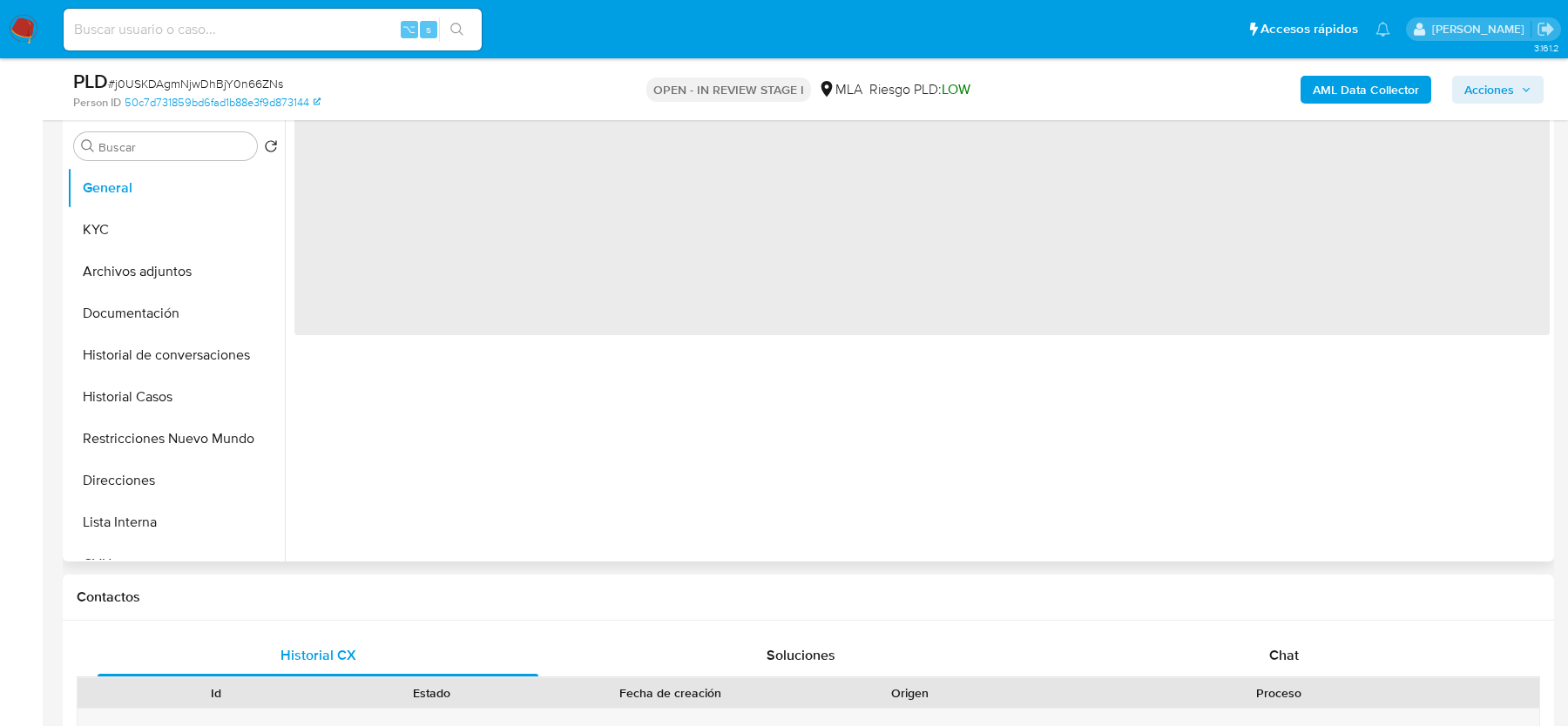
scroll to position [377, 0]
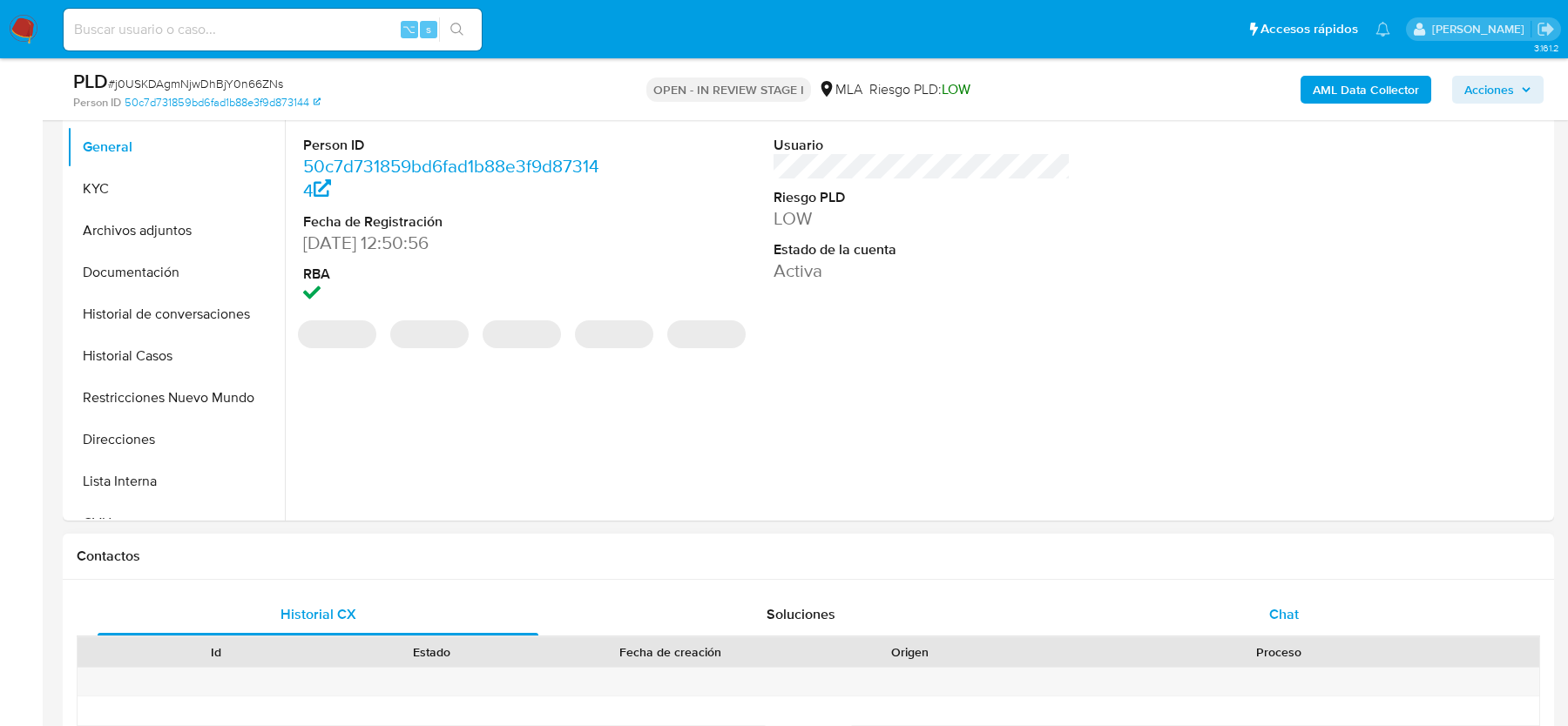
click at [1324, 595] on div "Chat" at bounding box center [1284, 614] width 441 height 42
select select "10"
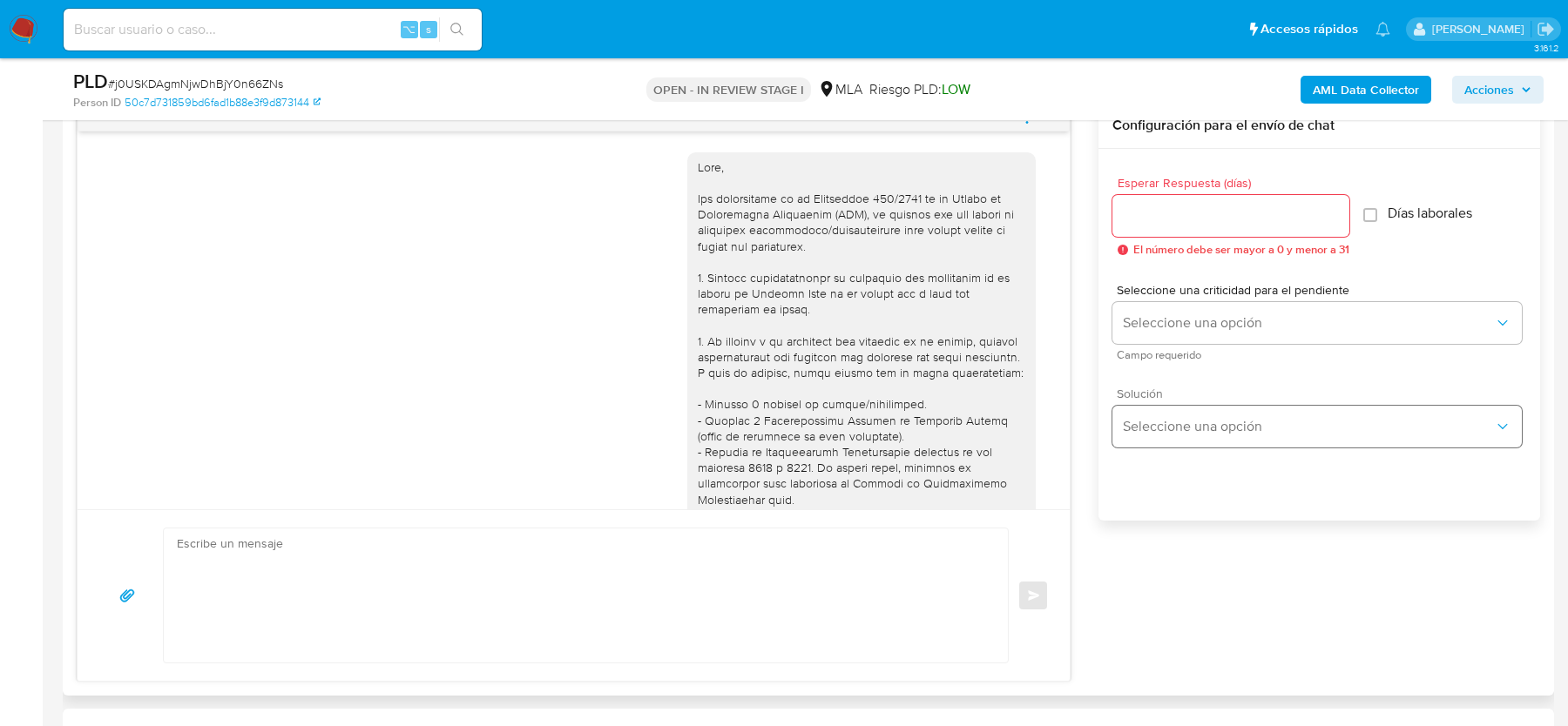
scroll to position [1077, 0]
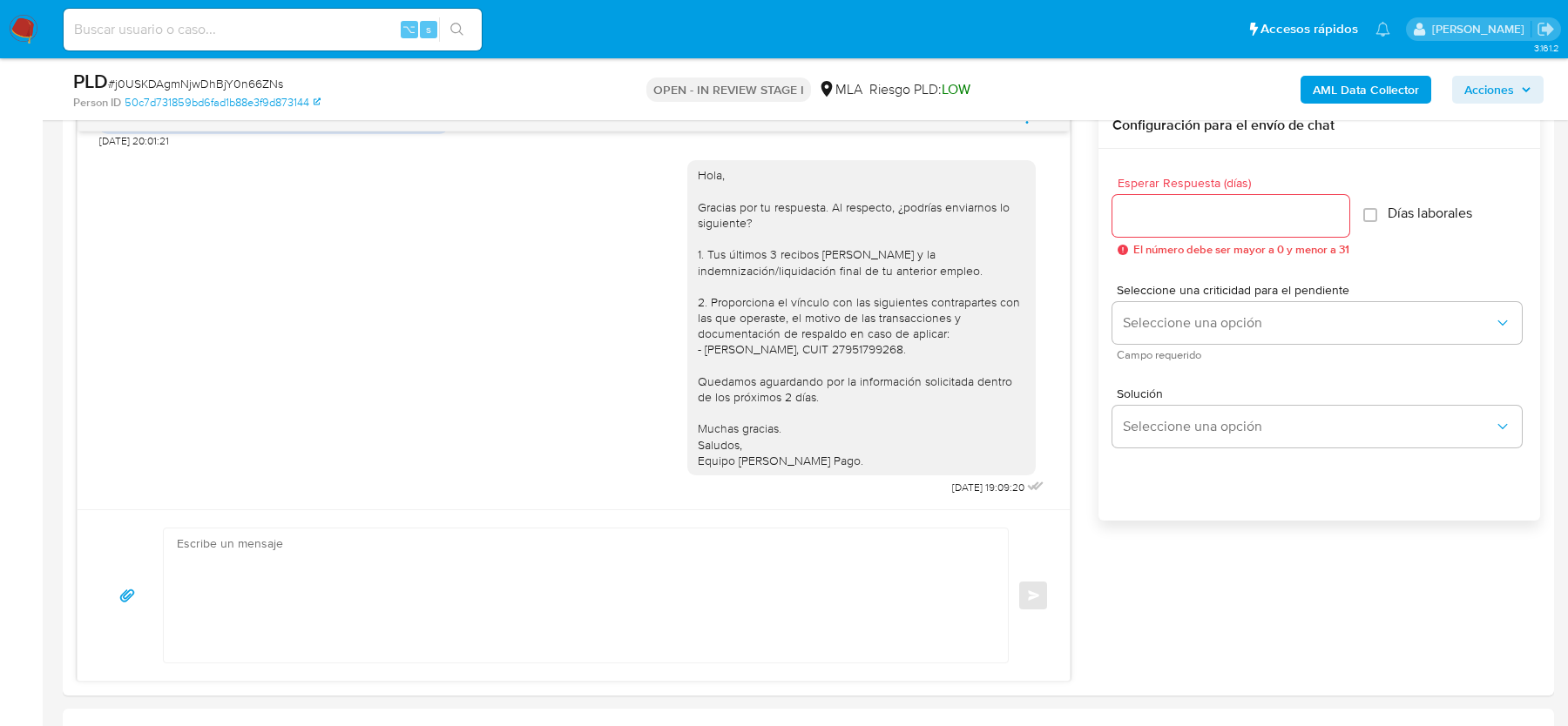
click at [289, 43] on div "⌥ s" at bounding box center [273, 29] width 418 height 42
click at [282, 37] on input at bounding box center [273, 29] width 418 height 22
paste input "06YW10aQhYhOvX285A3E9XJM"
type input "06YW10aQhYhOvX285A3E9XJM"
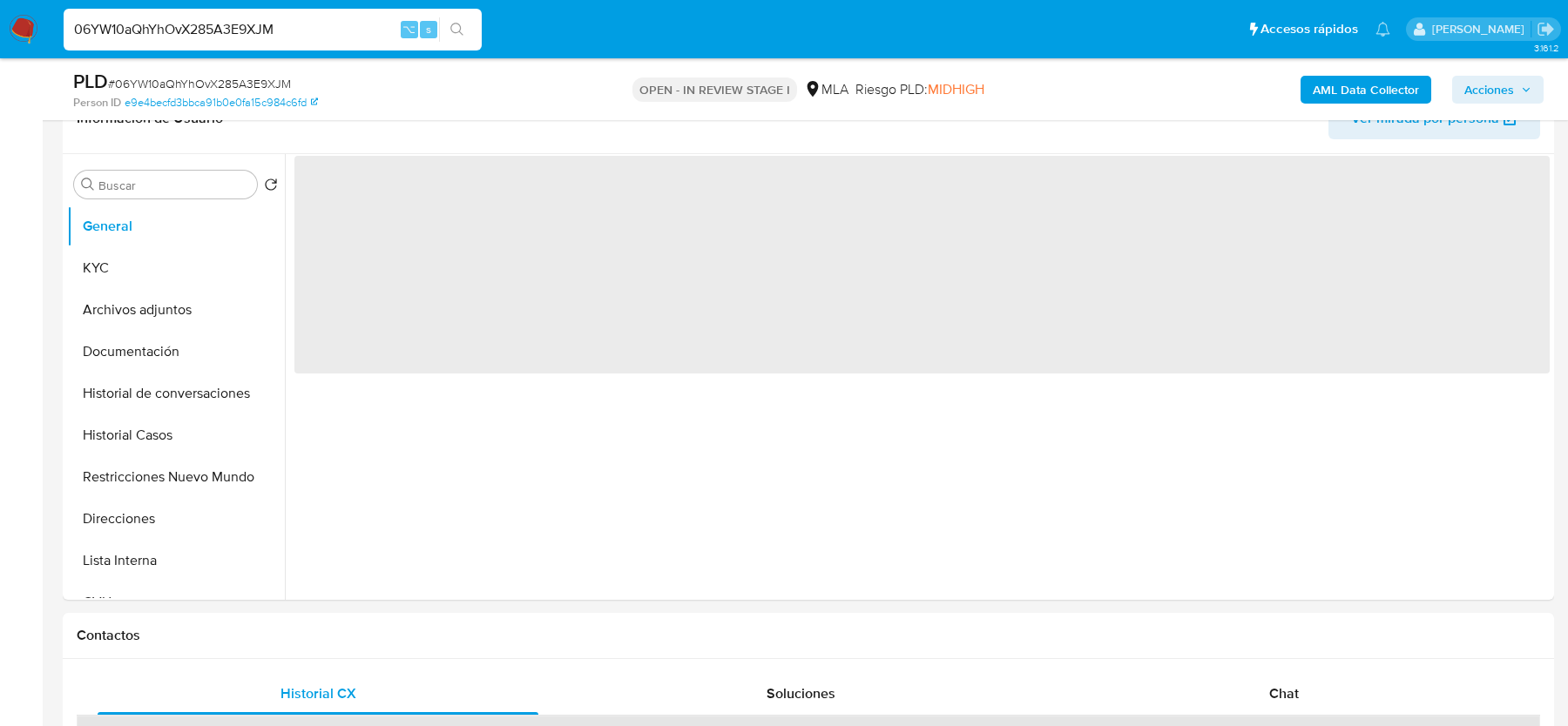
scroll to position [751, 0]
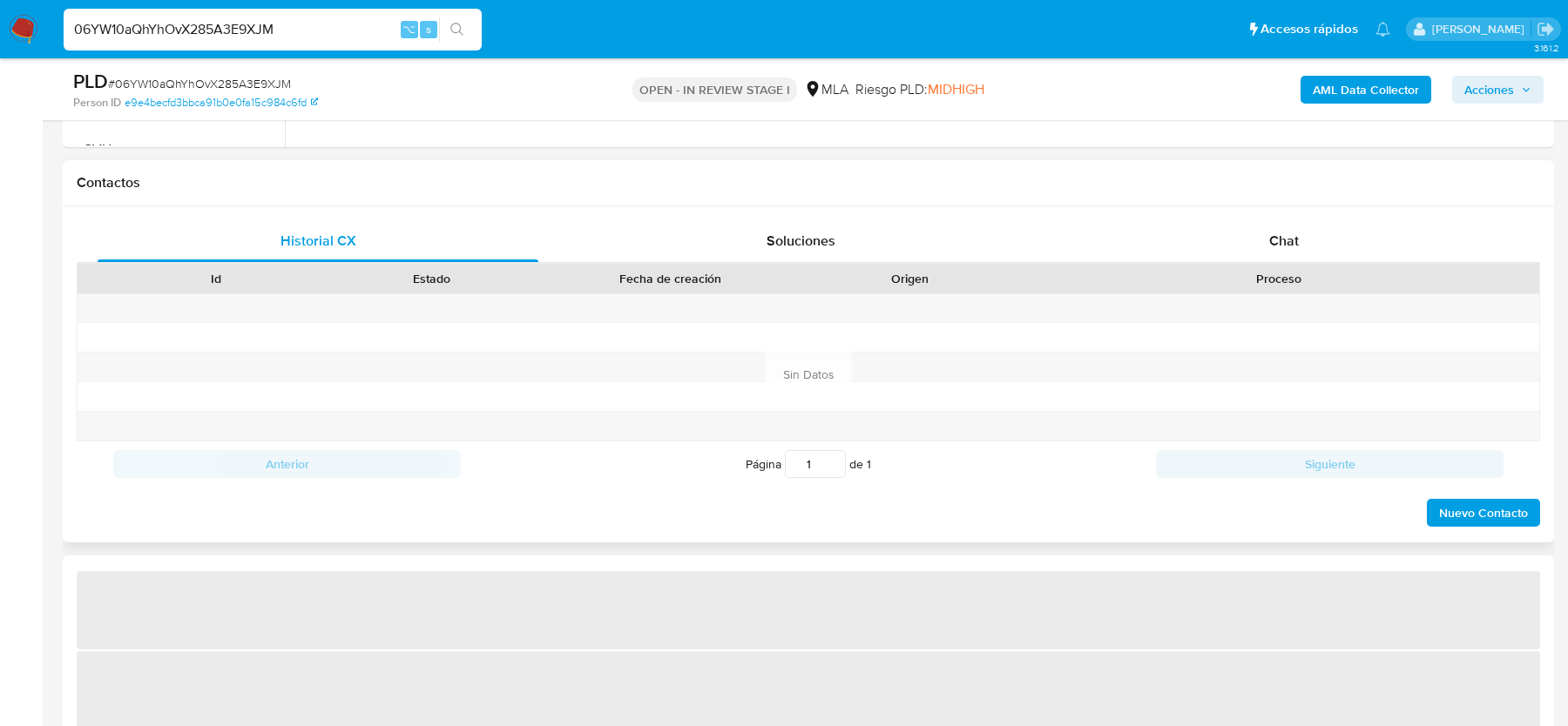
select select "10"
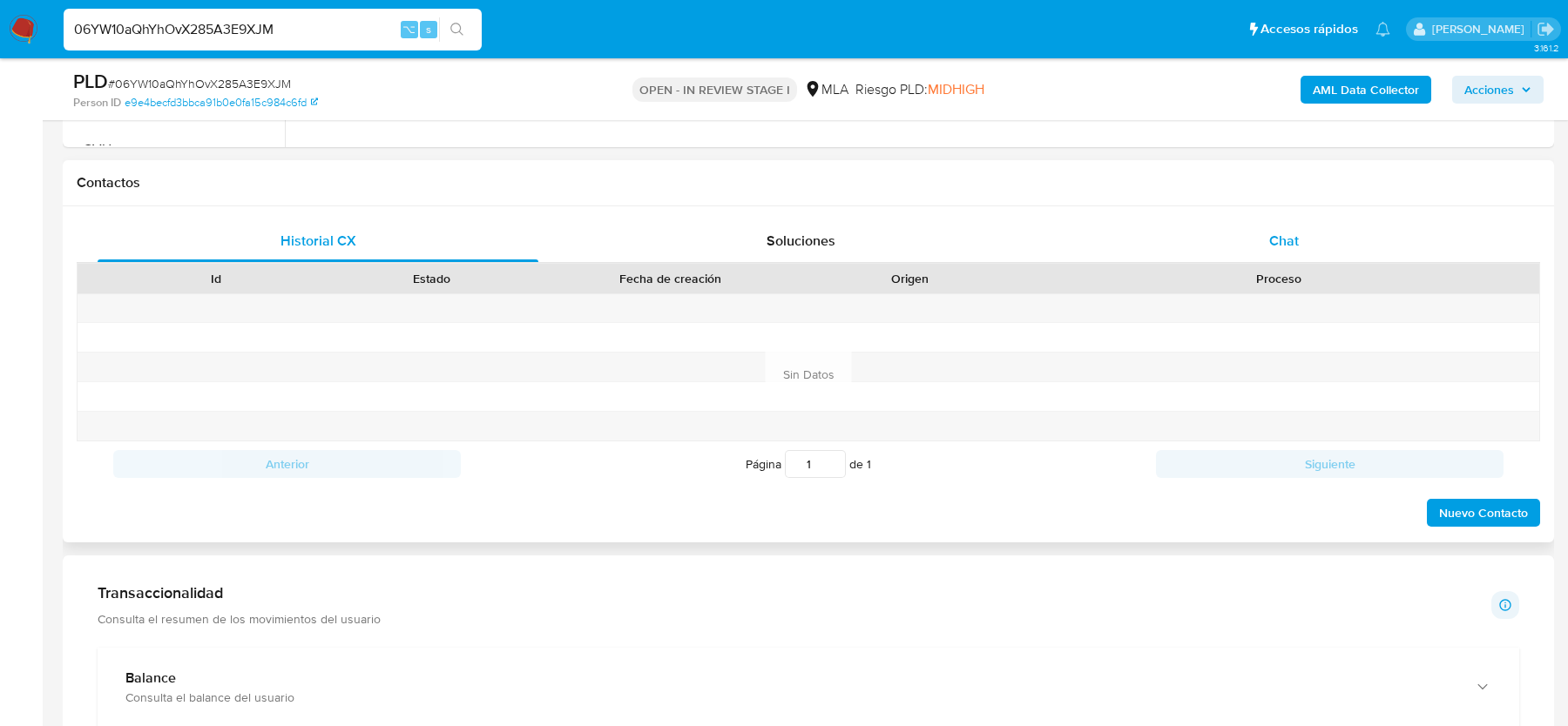
click at [1283, 249] on div "Chat" at bounding box center [1284, 241] width 441 height 42
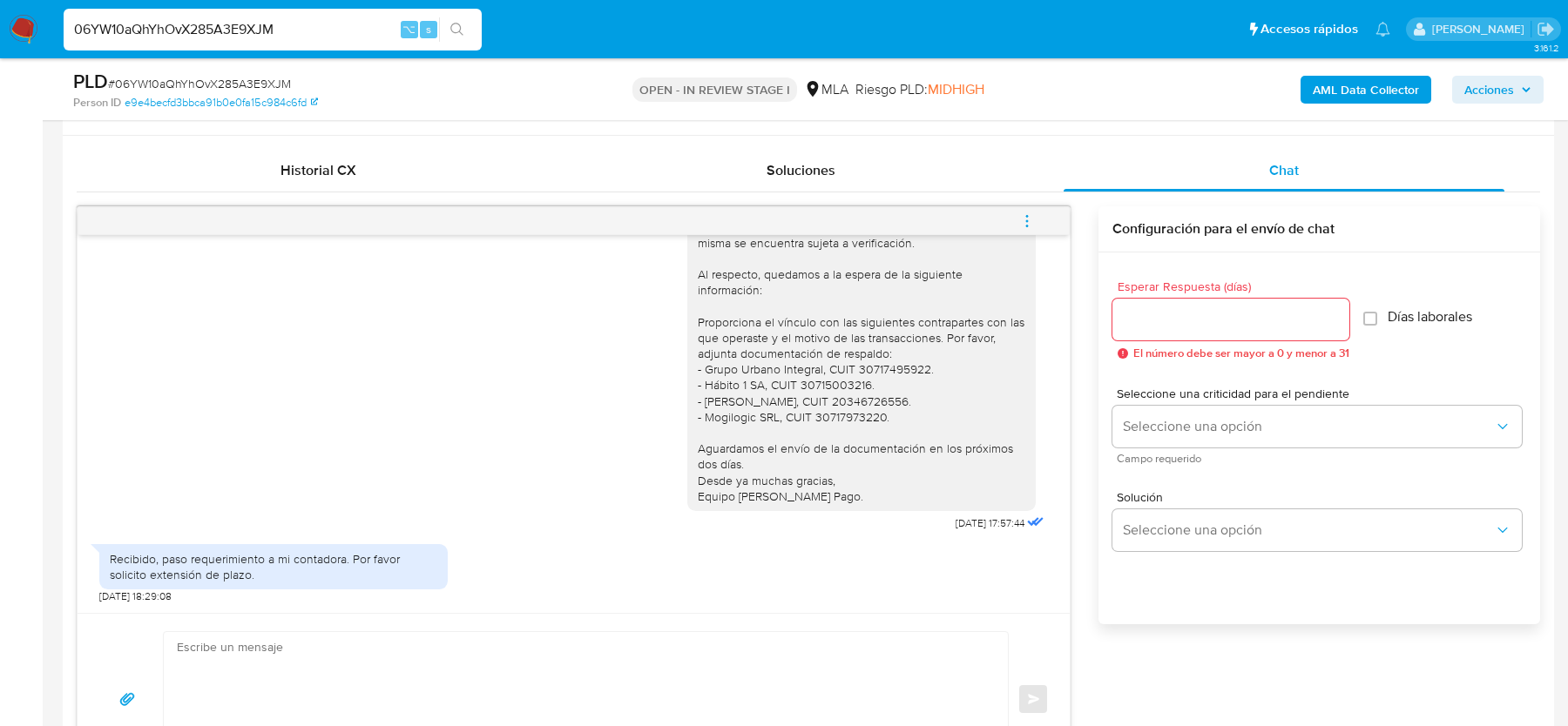
scroll to position [865, 0]
